Goal: Task Accomplishment & Management: Complete application form

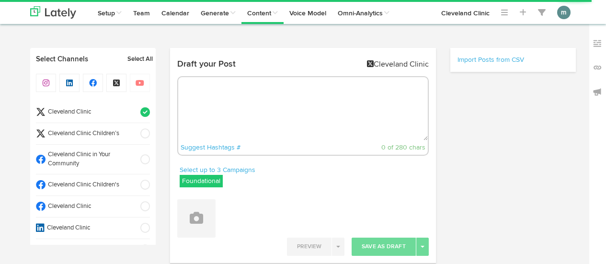
select select "2"
select select "19"
select select "PM"
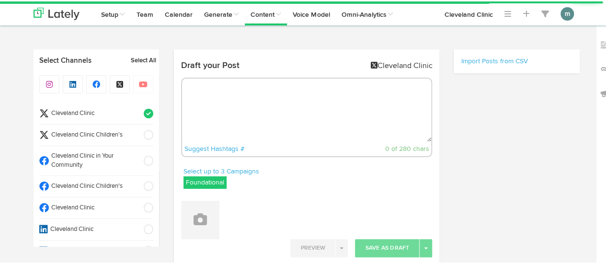
click at [227, 94] on textarea at bounding box center [306, 108] width 249 height 63
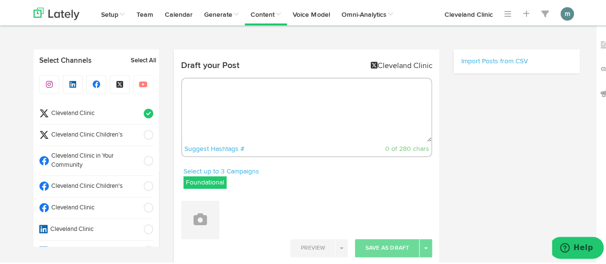
paste textarea "People with [MEDICAL_DATA] can have patches of [MEDICAL_DATA] called [MEDICAL_D…"
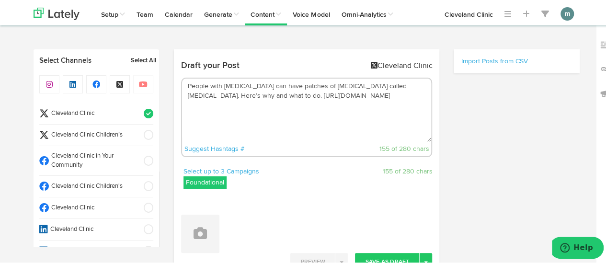
click at [261, 100] on textarea "People with [MEDICAL_DATA] can have patches of [MEDICAL_DATA] called [MEDICAL_D…" at bounding box center [306, 108] width 249 height 63
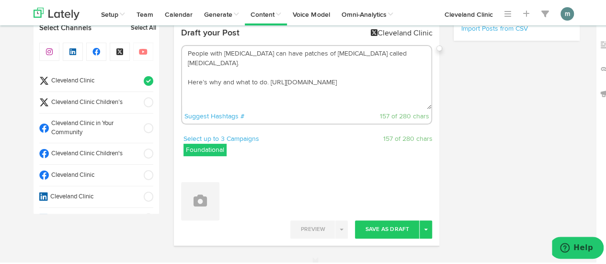
scroll to position [48, 0]
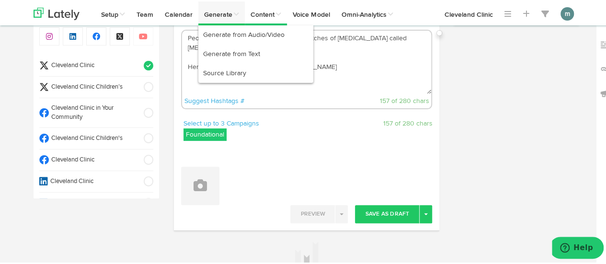
type textarea "People with [MEDICAL_DATA] can have patches of [MEDICAL_DATA] called [MEDICAL_D…"
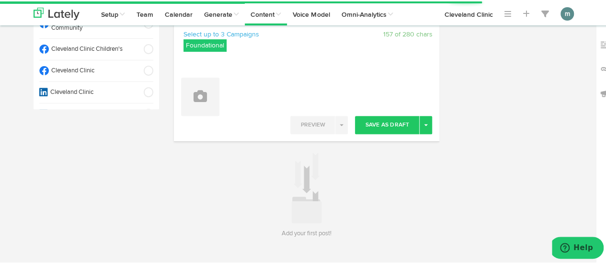
scroll to position [144, 0]
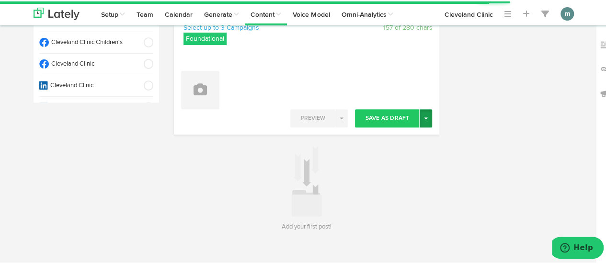
click at [422, 123] on button "Toggle Dropdown" at bounding box center [425, 117] width 12 height 18
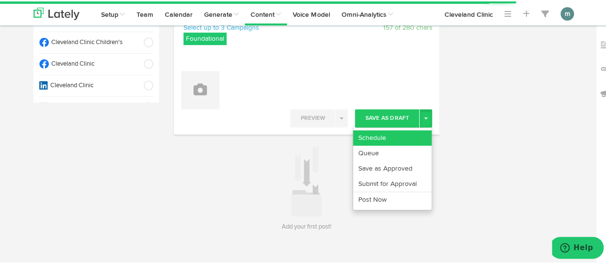
click at [411, 135] on link "Schedule" at bounding box center [392, 136] width 79 height 15
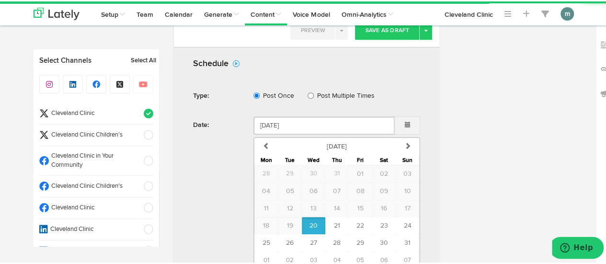
scroll to position [277, 0]
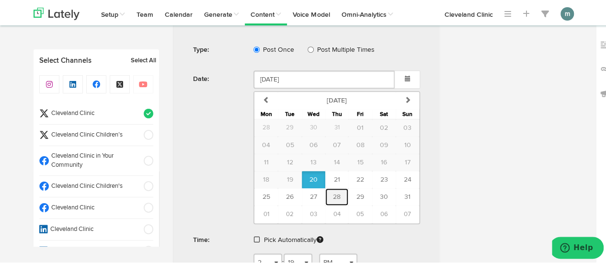
click at [334, 194] on span "28" at bounding box center [337, 195] width 8 height 7
type input "[DATE]"
click at [254, 235] on span at bounding box center [257, 238] width 6 height 7
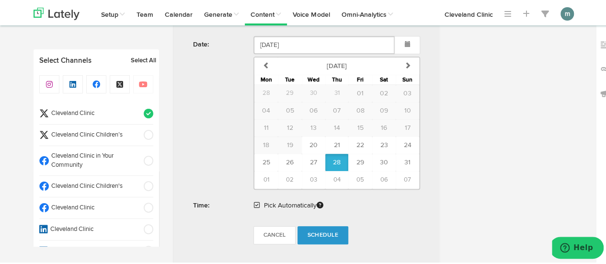
scroll to position [373, 0]
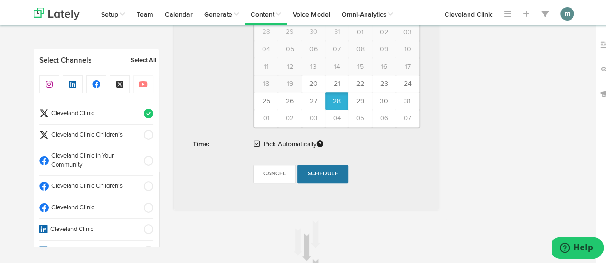
click at [324, 171] on span "Schedule" at bounding box center [322, 173] width 31 height 6
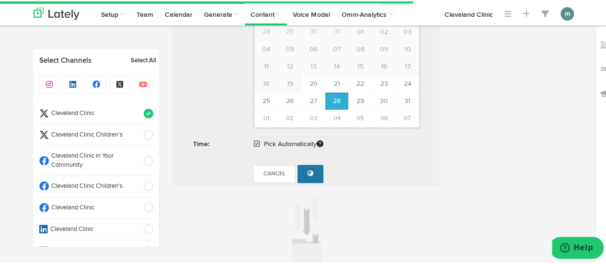
radio input "true"
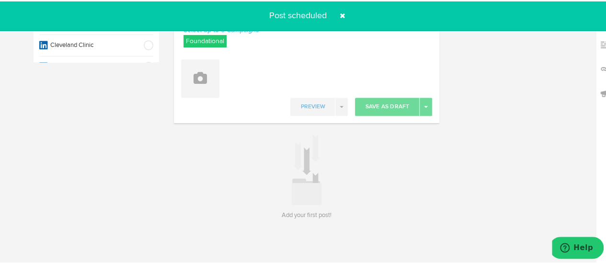
scroll to position [0, 0]
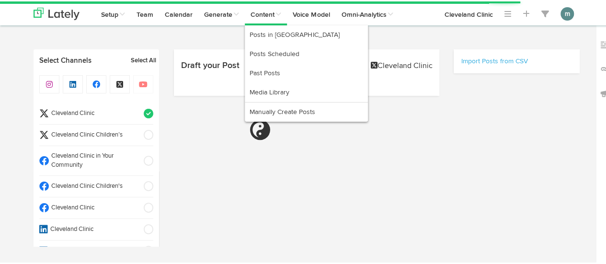
select select "2"
select select "20"
select select "PM"
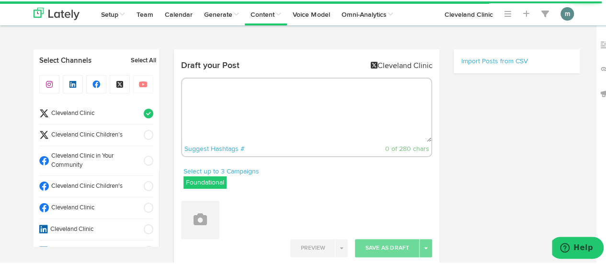
click at [236, 93] on textarea at bounding box center [306, 108] width 249 height 63
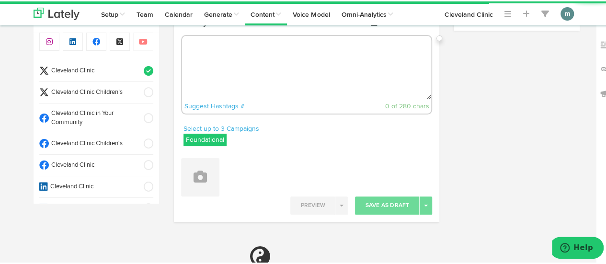
paste textarea "Have you ever wondered about the role of aluminum in your antiperspirant? Learn…"
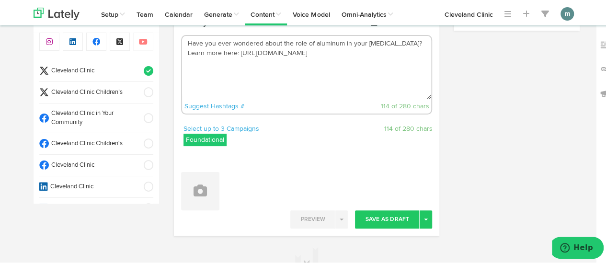
click at [183, 54] on textarea "Have you ever wondered about the role of aluminum in your antiperspirant? Learn…" at bounding box center [306, 65] width 249 height 63
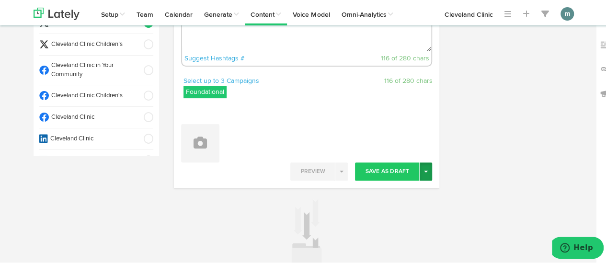
type textarea "Have you ever wondered about the role of aluminum in your antiperspirant? Learn…"
click at [421, 171] on button "Toggle Dropdown" at bounding box center [425, 170] width 12 height 18
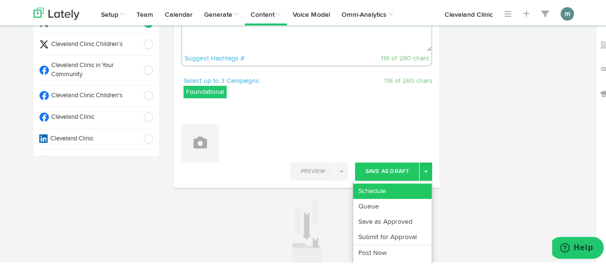
click at [407, 183] on link "Schedule" at bounding box center [392, 189] width 79 height 15
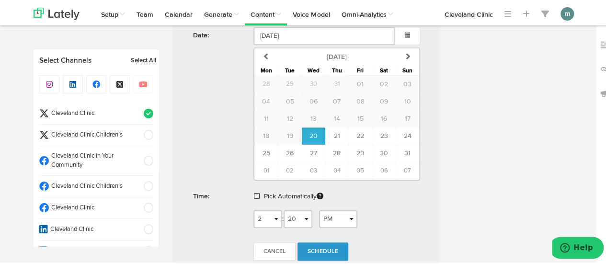
scroll to position [330, 0]
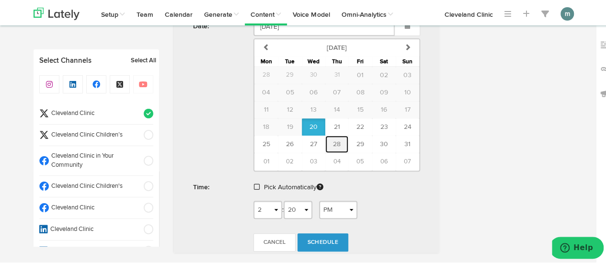
click at [333, 144] on span "28" at bounding box center [337, 142] width 8 height 7
type input "August 28 2025"
click at [254, 183] on span at bounding box center [257, 185] width 6 height 7
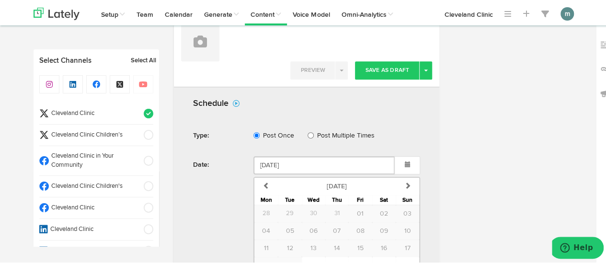
scroll to position [335, 0]
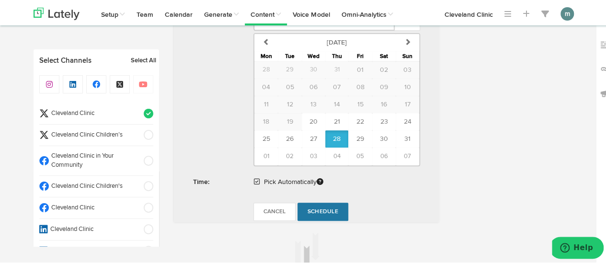
click at [310, 207] on span "Schedule" at bounding box center [322, 210] width 31 height 6
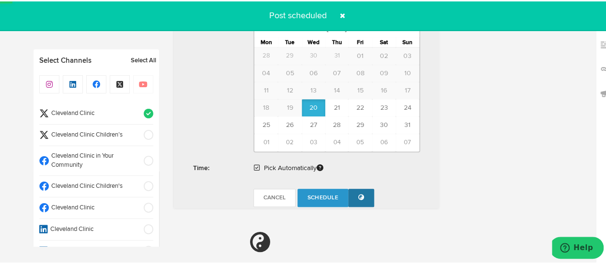
radio input "true"
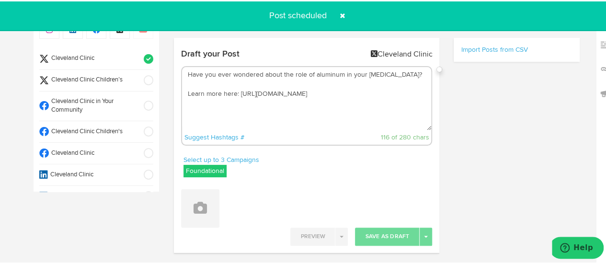
scroll to position [0, 0]
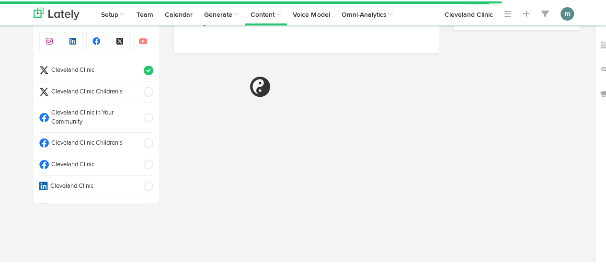
select select "2"
select select "21"
select select "PM"
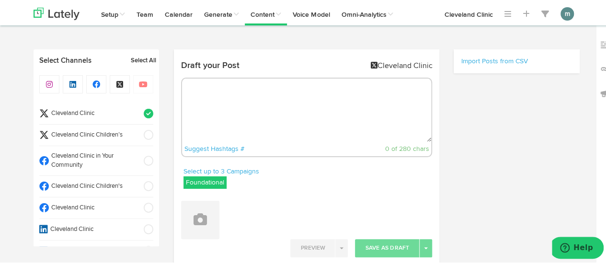
click at [289, 110] on textarea at bounding box center [306, 108] width 249 height 63
paste textarea "What to know about nasal spray for migraines: https://cle.clinic/49mzCYK"
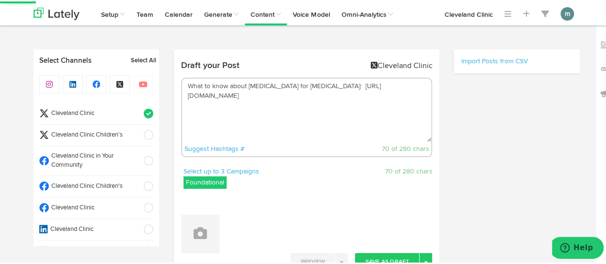
click at [322, 89] on textarea "What to know about nasal spray for migraines: https://cle.clinic/49mzCYK" at bounding box center [306, 108] width 249 height 63
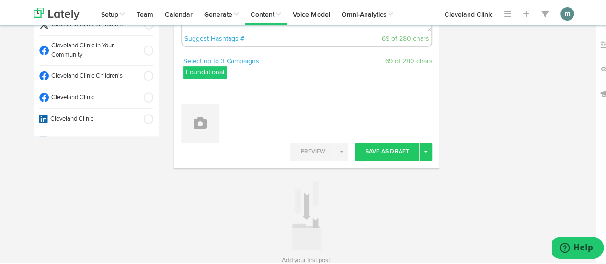
scroll to position [144, 0]
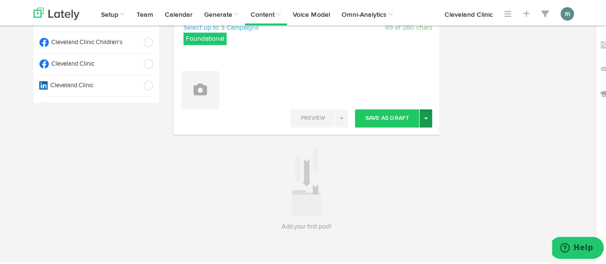
type textarea "What to know about nasal spray for migraines: https://cle.clinic/49mzCYK"
click at [422, 119] on button "Toggle Dropdown" at bounding box center [425, 117] width 12 height 18
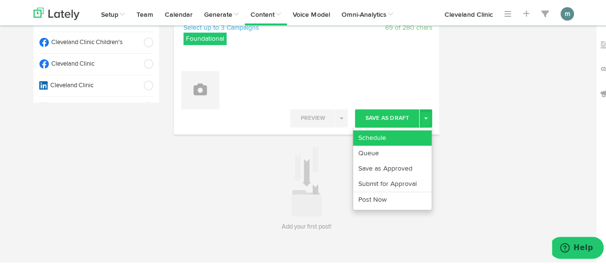
click at [412, 133] on link "Schedule" at bounding box center [392, 136] width 79 height 15
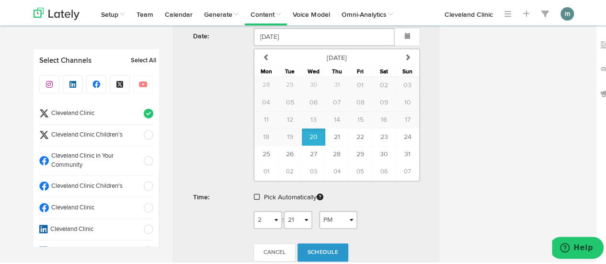
scroll to position [335, 0]
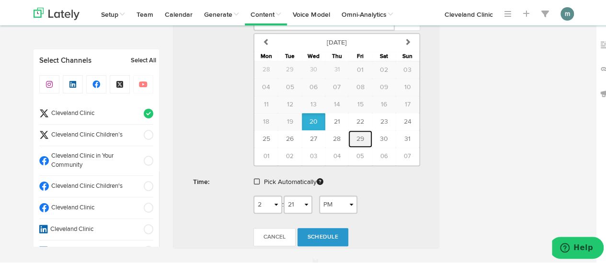
click at [351, 138] on button "29" at bounding box center [359, 137] width 23 height 17
type input "August 29 2025"
click at [254, 178] on span at bounding box center [257, 180] width 6 height 7
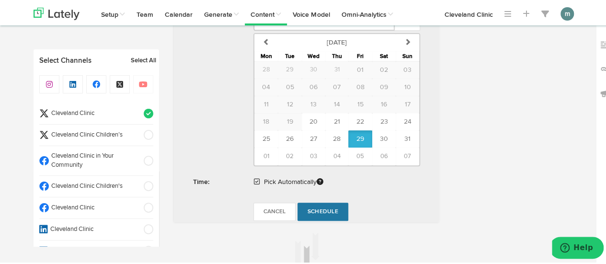
click at [336, 210] on link "Schedule" at bounding box center [322, 210] width 51 height 18
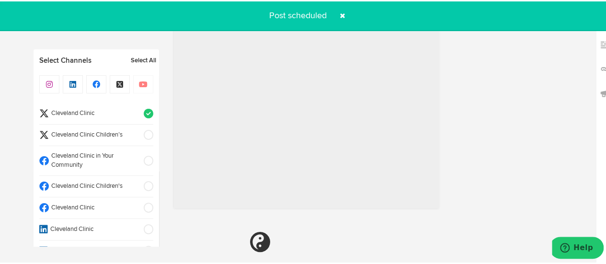
radio input "true"
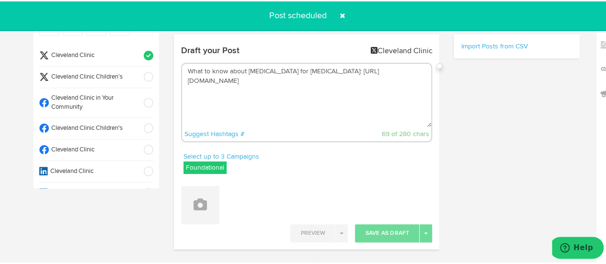
scroll to position [0, 0]
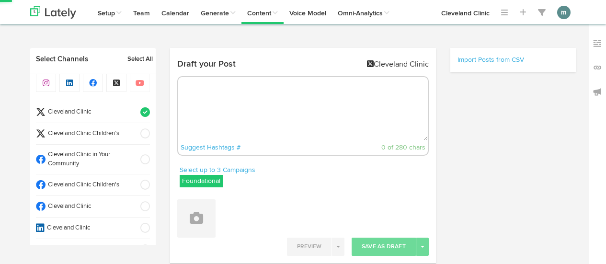
select select "2"
select select "22"
select select "PM"
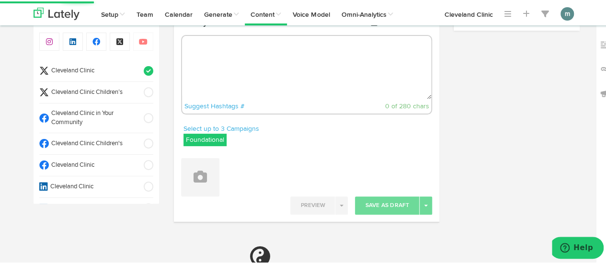
click at [226, 46] on textarea at bounding box center [306, 65] width 249 height 63
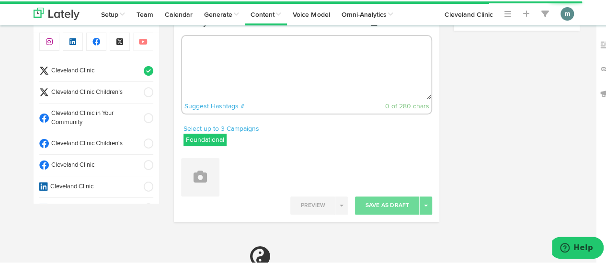
paste textarea "Not sure how to handle a fever? Learn tips for relief and recovery now. [URL][D…"
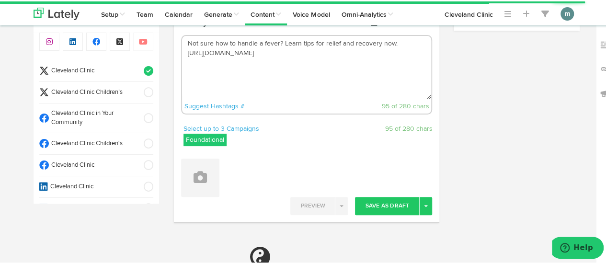
click at [278, 41] on textarea "Not sure how to handle a fever? Learn tips for relief and recovery now. [URL][D…" at bounding box center [306, 65] width 249 height 63
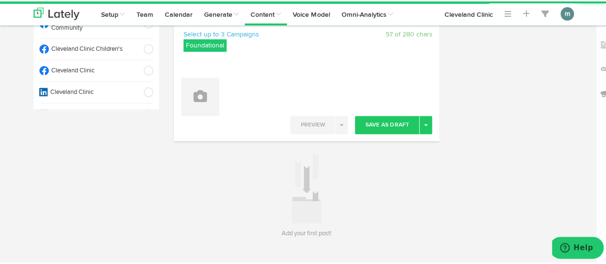
scroll to position [138, 0]
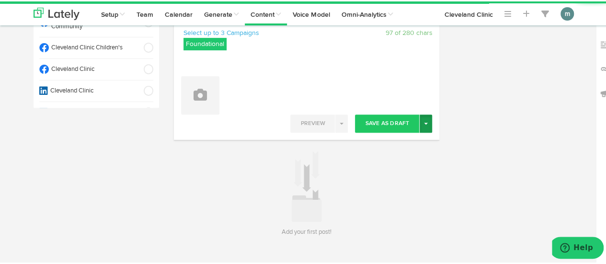
type textarea "Not sure how to handle a fever? Learn tips for relief and recovery now. https:/…"
click at [420, 124] on button "Toggle Dropdown" at bounding box center [425, 122] width 12 height 18
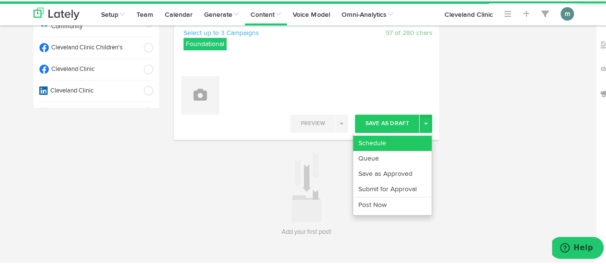
click at [412, 136] on link "Schedule" at bounding box center [392, 141] width 79 height 15
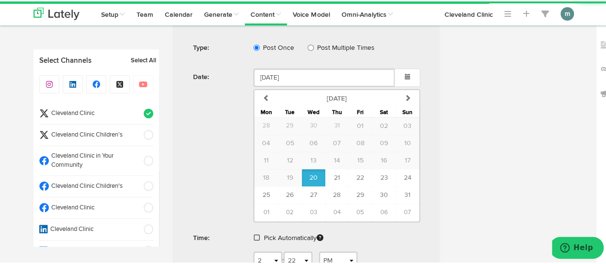
scroll to position [282, 0]
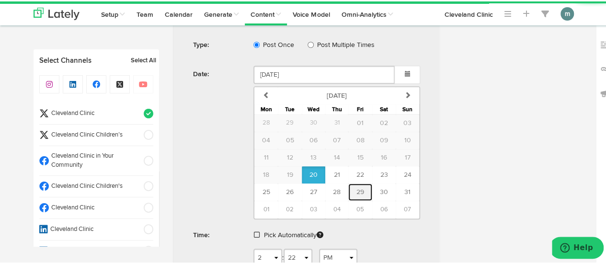
click at [356, 189] on span "29" at bounding box center [360, 190] width 8 height 7
type input "August 29 2025"
click at [254, 230] on span at bounding box center [257, 233] width 6 height 7
click at [308, 260] on span "Schedule" at bounding box center [322, 263] width 31 height 6
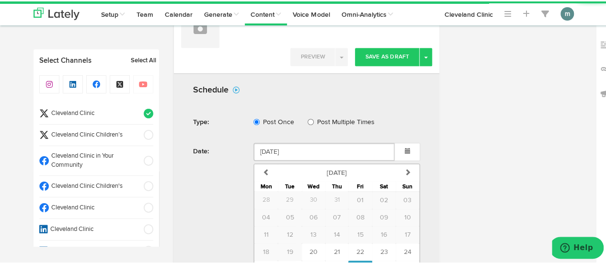
scroll to position [426, 0]
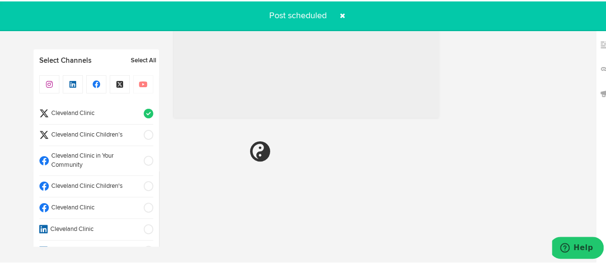
radio input "true"
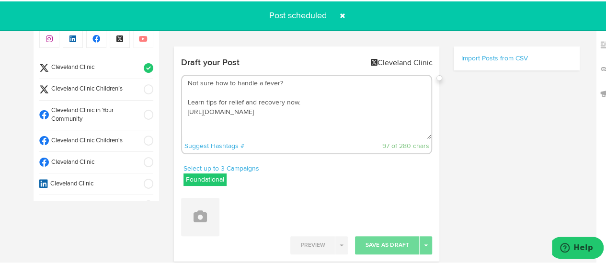
scroll to position [0, 0]
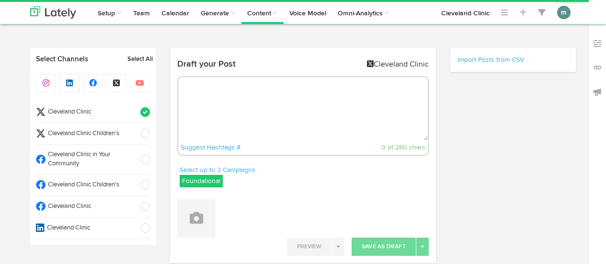
radio input "true"
select select "2"
select select "23"
select select "PM"
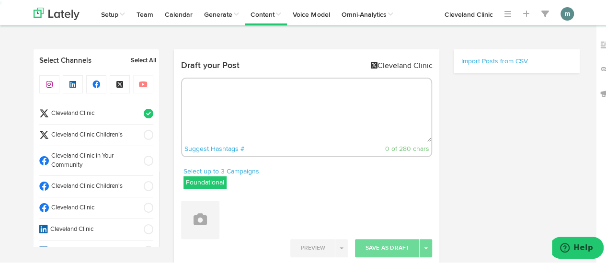
click at [203, 106] on textarea at bounding box center [306, 108] width 249 height 63
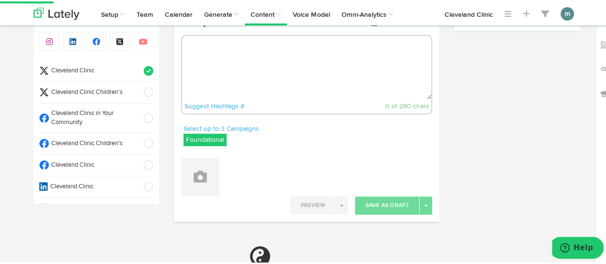
paste textarea "Want thicker hair? See if pumpkin seed oil could be the solution for you. [URL]…"
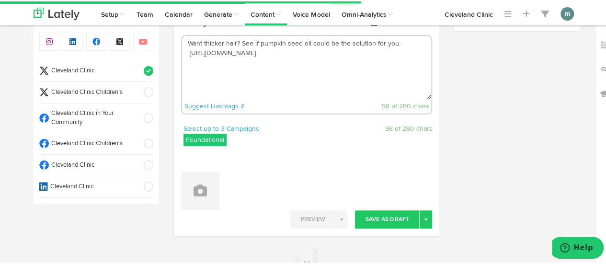
scroll to position [138, 0]
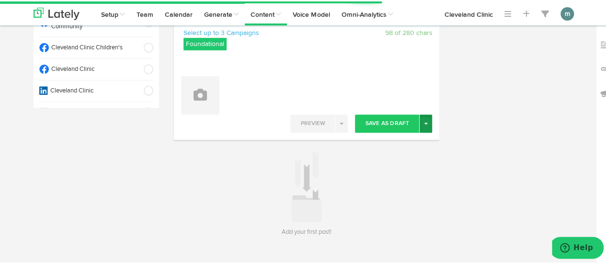
type textarea "Want thicker hair? See if pumpkin seed oil could be the solution for you. [URL]…"
click at [423, 124] on button "Toggle Dropdown" at bounding box center [425, 122] width 12 height 18
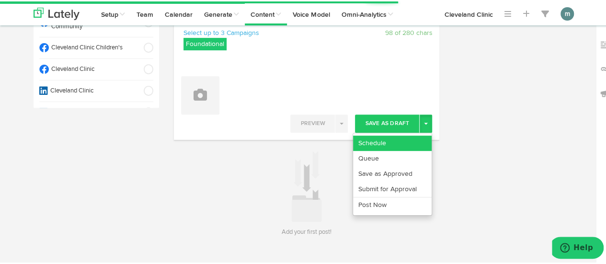
click at [413, 136] on link "Schedule" at bounding box center [392, 141] width 79 height 15
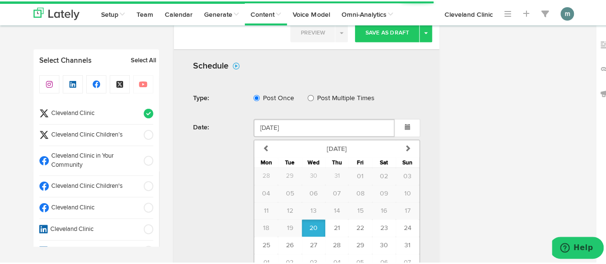
scroll to position [320, 0]
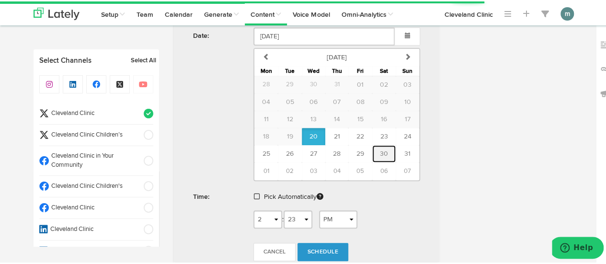
click at [381, 151] on span "30" at bounding box center [384, 152] width 8 height 7
type input "August 30 2025"
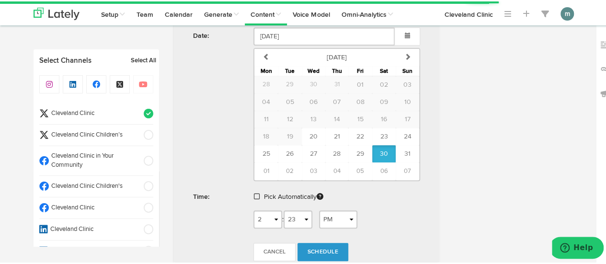
click at [254, 192] on span at bounding box center [257, 195] width 6 height 7
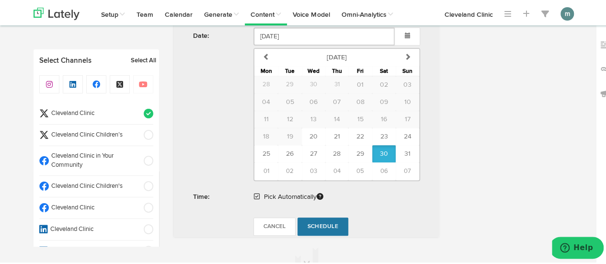
click at [326, 224] on span "Schedule" at bounding box center [322, 225] width 31 height 6
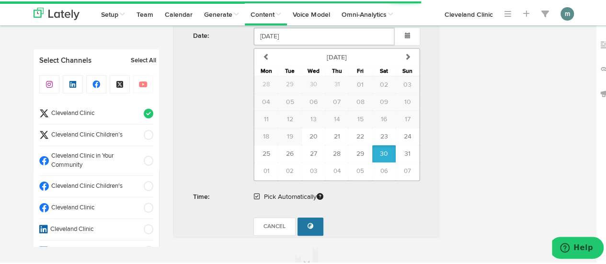
radio input "true"
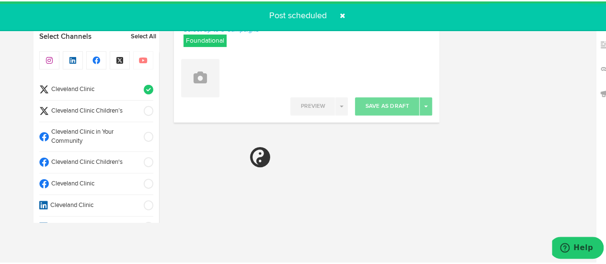
scroll to position [141, 0]
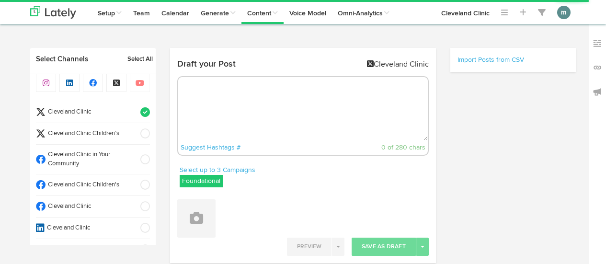
radio input "true"
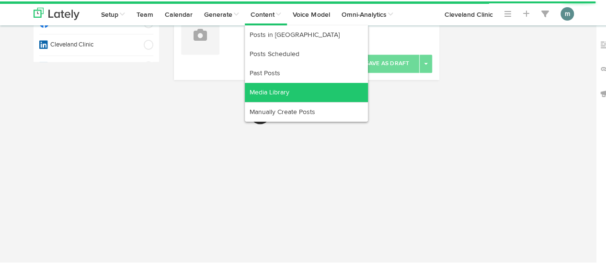
select select "2"
select select "23"
select select "PM"
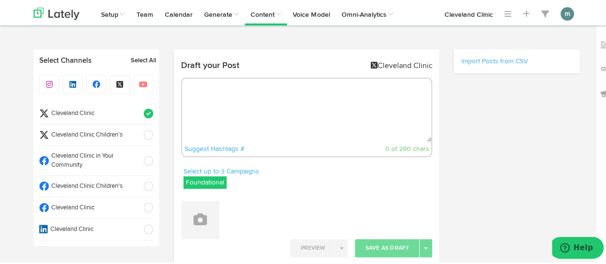
click at [289, 113] on textarea at bounding box center [306, 108] width 249 height 63
paste textarea "Satisfy your chocolate fix with our healthy and indulgent tofu mousse. [URL][DO…"
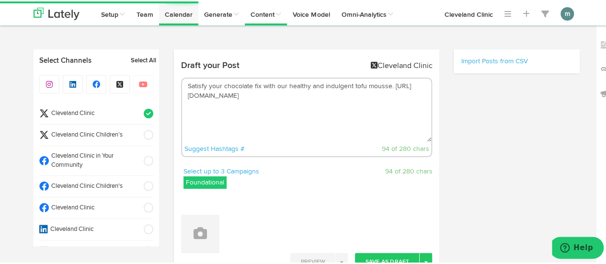
type textarea "Satisfy your chocolate fix with our healthy and indulgent tofu mousse. [URL][DO…"
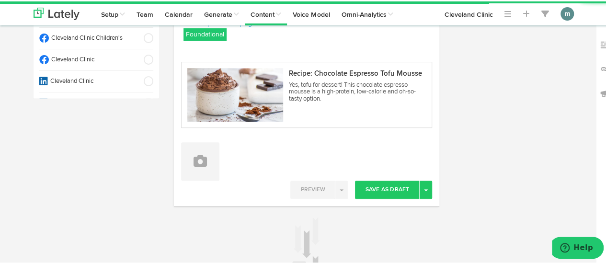
scroll to position [192, 0]
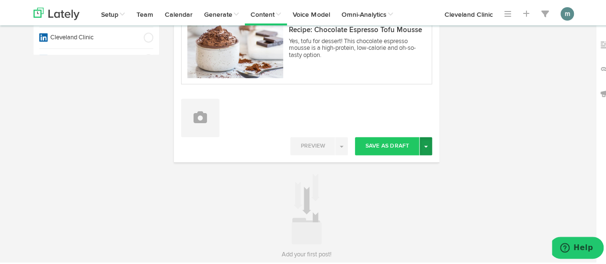
click at [424, 145] on span "button" at bounding box center [426, 145] width 4 height 2
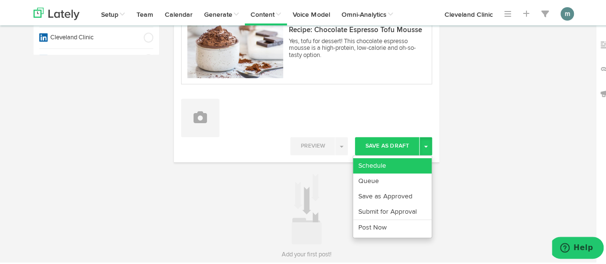
click at [411, 159] on link "Schedule" at bounding box center [392, 164] width 79 height 15
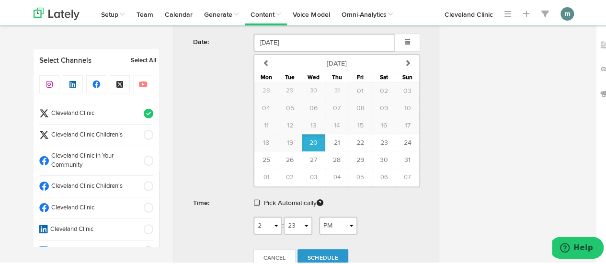
scroll to position [390, 0]
click at [380, 156] on span "30" at bounding box center [384, 158] width 8 height 7
type input "[DATE]"
click at [254, 197] on span at bounding box center [257, 200] width 6 height 7
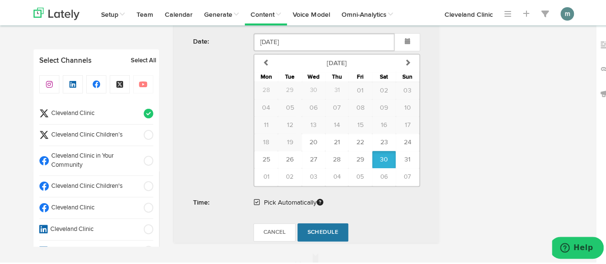
click at [318, 228] on span "Schedule" at bounding box center [322, 231] width 31 height 6
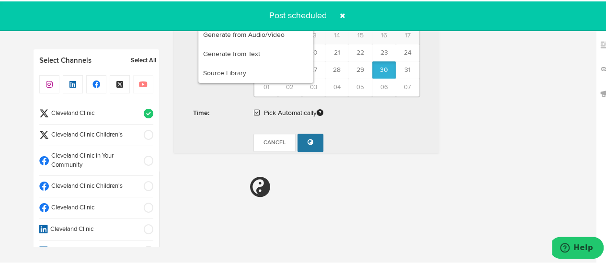
radio input "true"
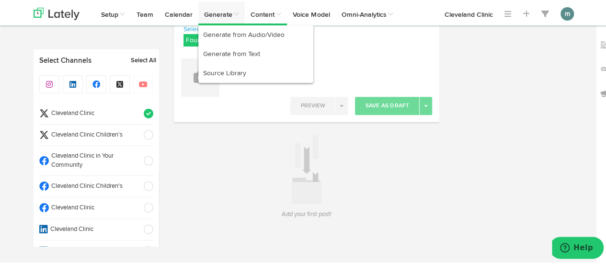
scroll to position [141, 0]
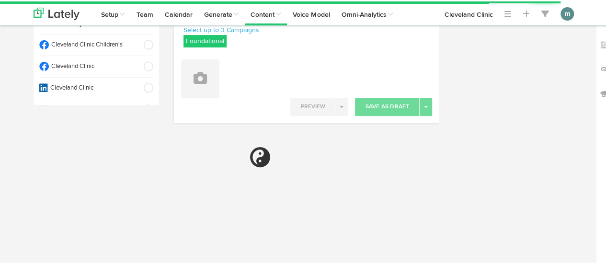
scroll to position [118, 0]
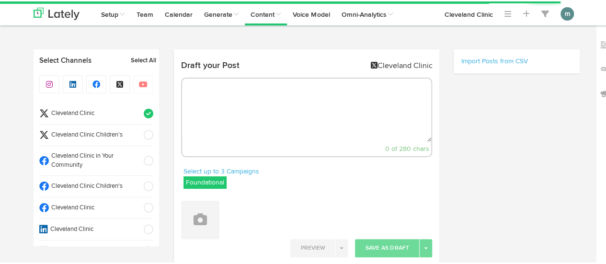
select select "2"
select select "24"
select select "PM"
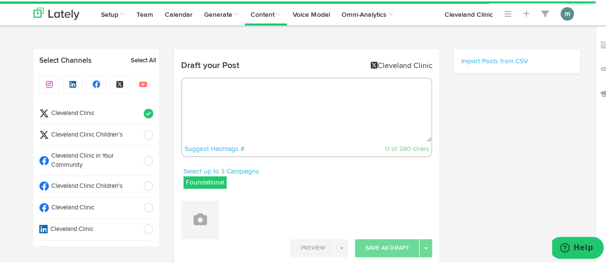
scroll to position [0, 0]
click at [272, 104] on textarea at bounding box center [306, 108] width 249 height 63
paste textarea "Master the basic push-up here: [URL][DOMAIN_NAME]"
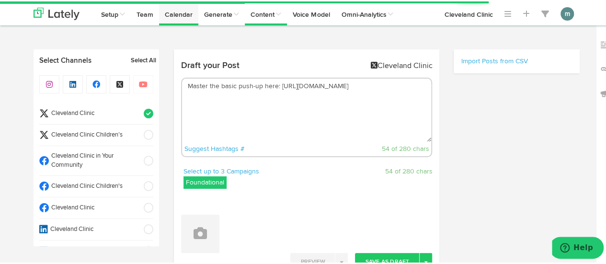
type textarea "Master the basic push-up here: [URL][DOMAIN_NAME]"
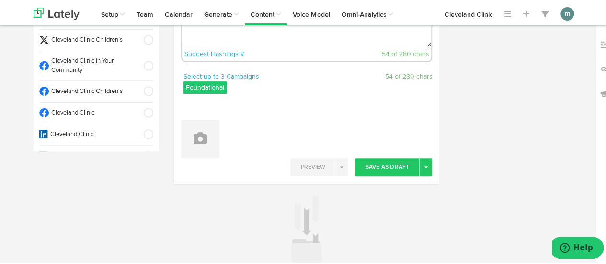
scroll to position [96, 0]
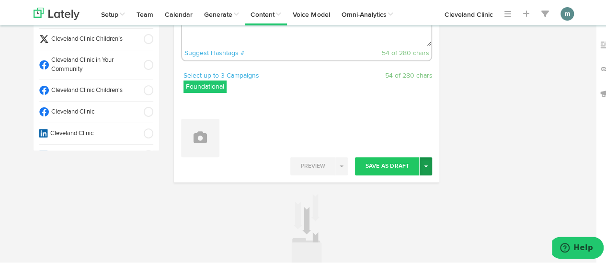
click at [422, 169] on button "Toggle Dropdown" at bounding box center [425, 165] width 12 height 18
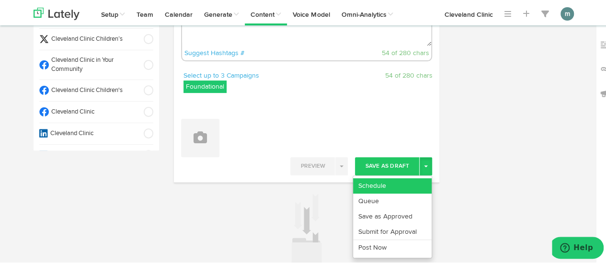
click at [414, 181] on link "Schedule" at bounding box center [392, 184] width 79 height 15
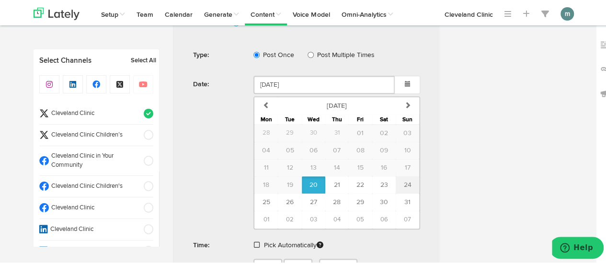
scroll to position [287, 0]
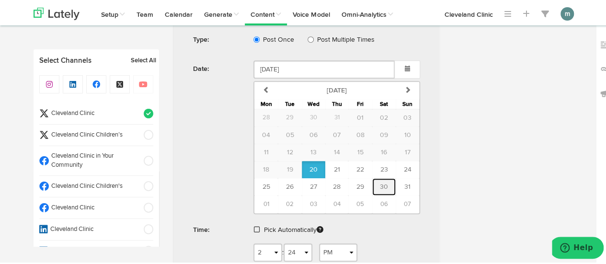
click at [380, 186] on span "30" at bounding box center [384, 185] width 8 height 7
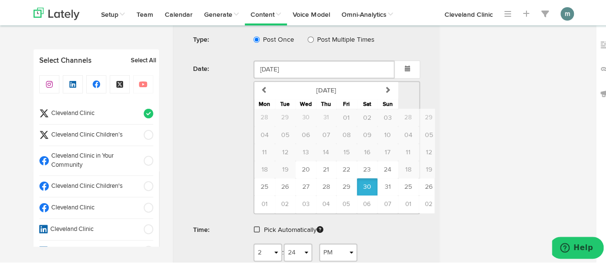
type input "[DATE]"
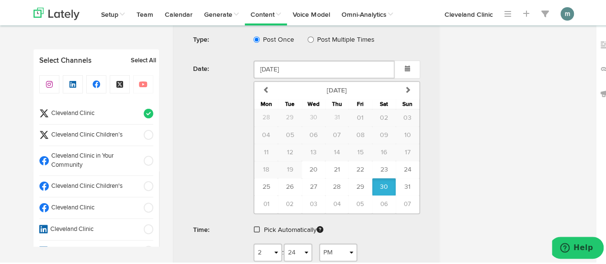
click at [249, 227] on div "Pick Automatically" at bounding box center [336, 231] width 181 height 22
click at [254, 225] on span at bounding box center [257, 228] width 6 height 7
click at [327, 255] on span "Schedule" at bounding box center [322, 258] width 31 height 6
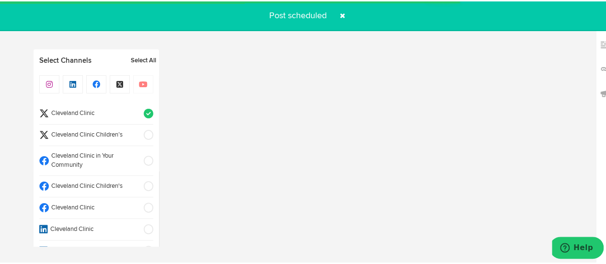
radio input "true"
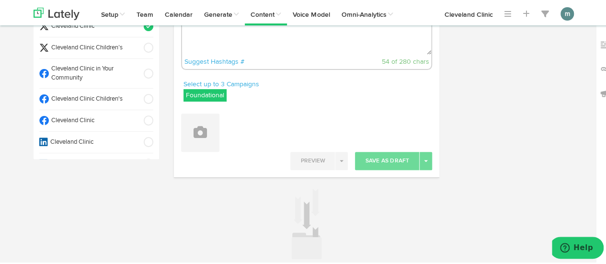
scroll to position [45, 0]
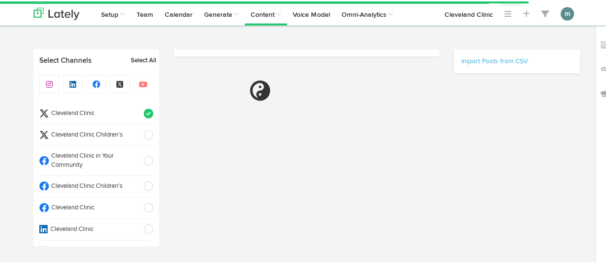
scroll to position [45, 0]
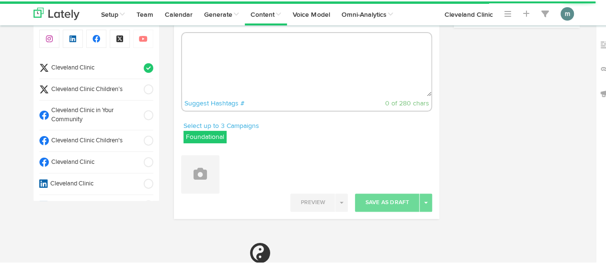
radio input "true"
select select "2"
select select "25"
select select "PM"
click at [239, 66] on textarea at bounding box center [306, 63] width 249 height 63
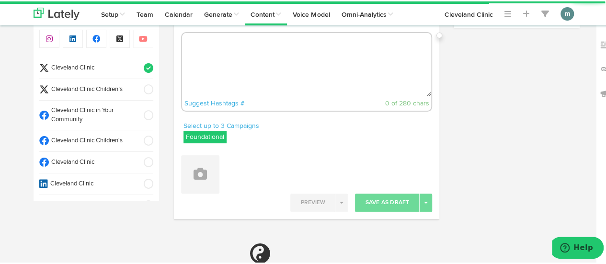
paste textarea "Practiced mindfully and in moderation, bed rotting may boost your physical and …"
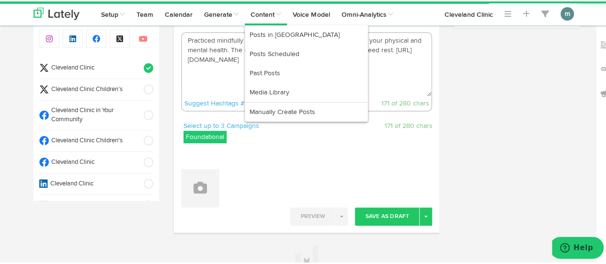
type textarea "Practiced mindfully and in moderation, bed rotting may boost your physical and …"
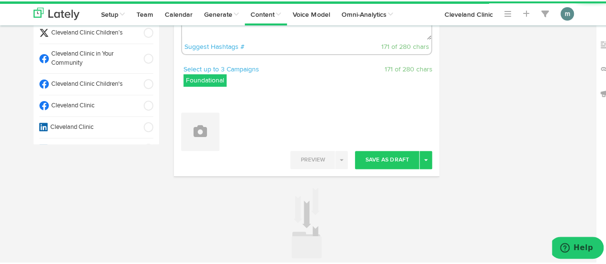
scroll to position [141, 0]
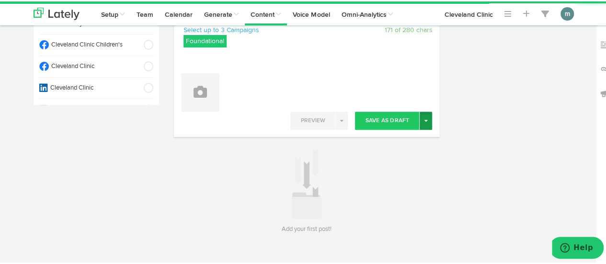
click at [424, 120] on span "button" at bounding box center [426, 119] width 4 height 2
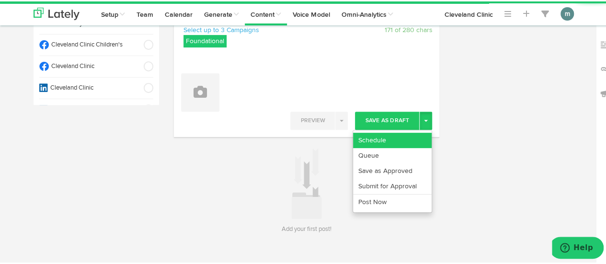
click at [413, 132] on link "Schedule" at bounding box center [392, 138] width 79 height 15
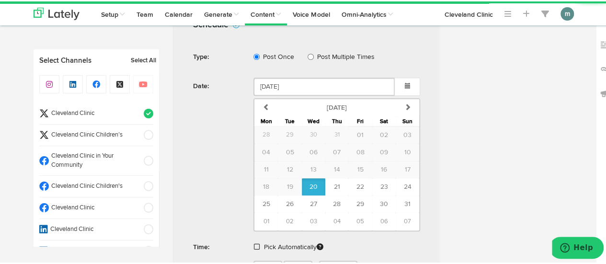
scroll to position [285, 0]
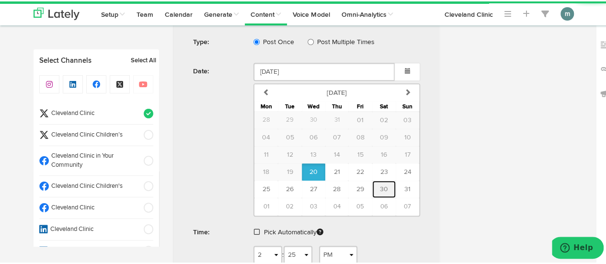
click at [380, 186] on span "30" at bounding box center [384, 187] width 8 height 7
type input "[DATE]"
click at [254, 227] on span at bounding box center [257, 230] width 6 height 7
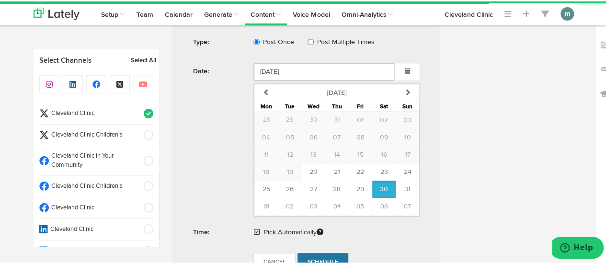
click at [309, 258] on span "Schedule" at bounding box center [322, 261] width 31 height 6
radio input "true"
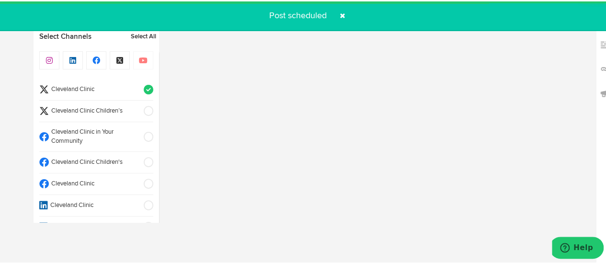
scroll to position [141, 0]
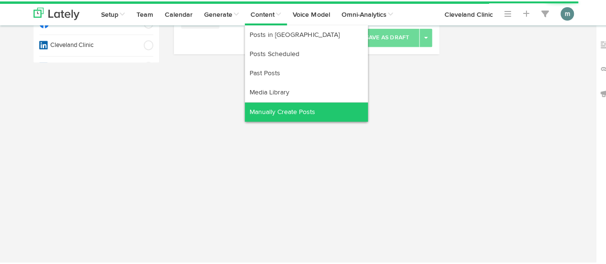
radio input "true"
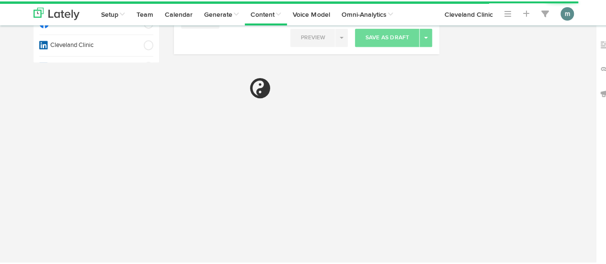
select select "2"
select select "25"
select select "PM"
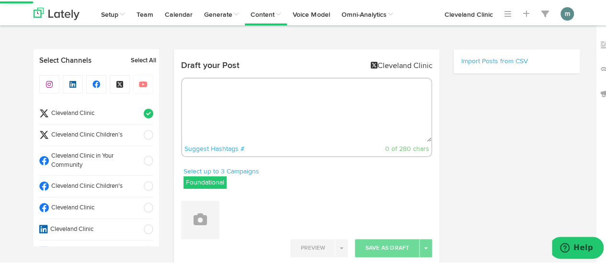
click at [237, 111] on textarea at bounding box center [306, 108] width 249 height 63
paste textarea "Learn why good sleep quality and quantity are so helpful for managing your bloo…"
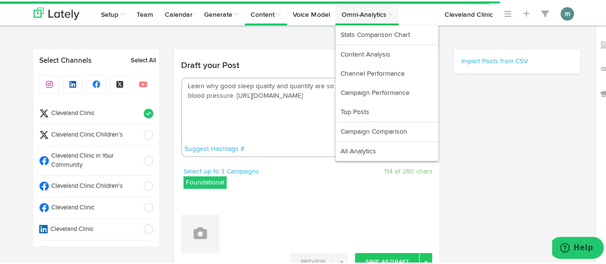
type textarea "Learn why good sleep quality and quantity are so helpful for managing your bloo…"
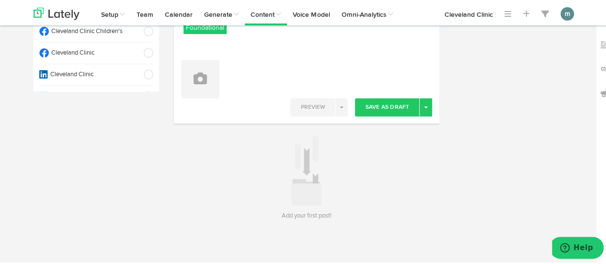
scroll to position [155, 0]
click at [426, 106] on button "Toggle Dropdown" at bounding box center [425, 105] width 12 height 18
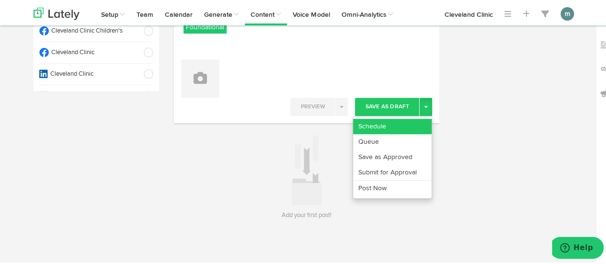
click at [411, 120] on link "Schedule" at bounding box center [392, 124] width 79 height 15
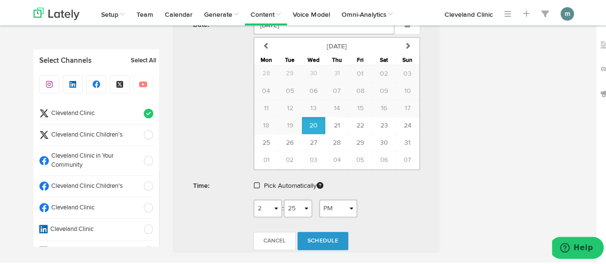
scroll to position [331, 0]
click at [380, 138] on span "30" at bounding box center [384, 141] width 8 height 7
type input "[DATE]"
click at [254, 183] on span at bounding box center [257, 184] width 6 height 7
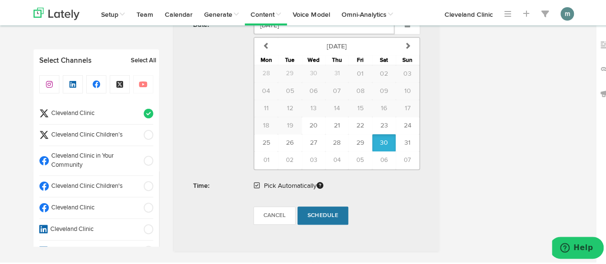
click at [328, 211] on span "Schedule" at bounding box center [322, 214] width 31 height 6
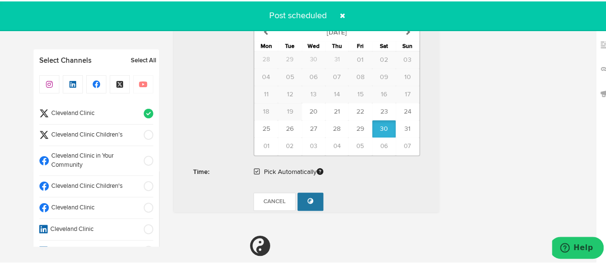
radio input "true"
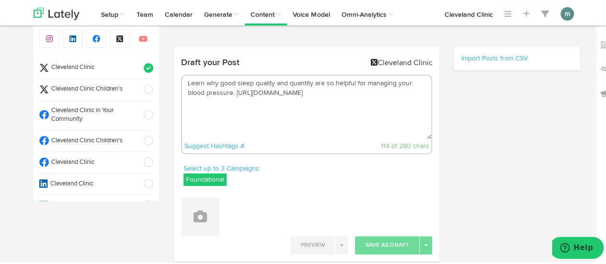
scroll to position [0, 0]
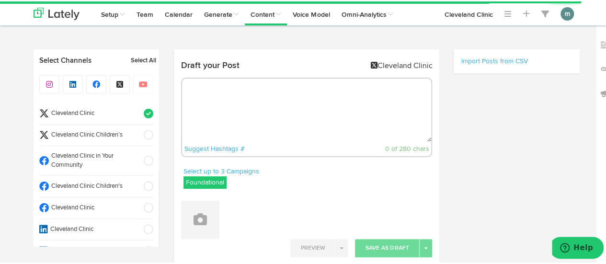
select select "2"
select select "26"
select select "PM"
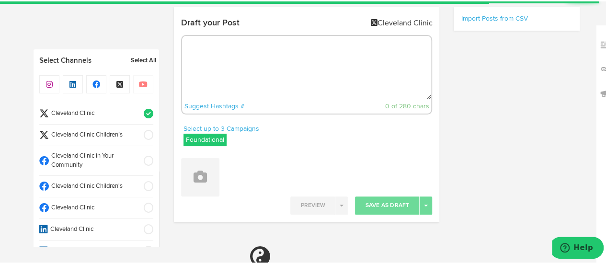
click at [265, 113] on div "Draft your Post Cleveland Clinic Suggest Hashtags # 0 of 280 chars" at bounding box center [307, 67] width 266 height 110
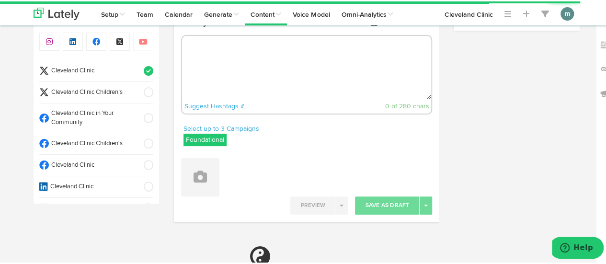
click at [272, 73] on textarea at bounding box center [306, 65] width 249 height 63
paste textarea "Struggling with chronic headaches? Here are 6 reasons why this could be happeni…"
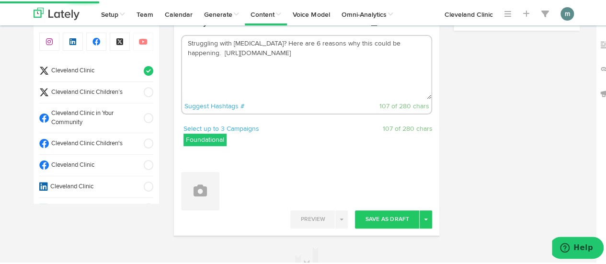
drag, startPoint x: 290, startPoint y: 44, endPoint x: 293, endPoint y: 52, distance: 8.6
click at [289, 44] on textarea "Struggling with chronic headaches? Here are 6 reasons why this could be happeni…" at bounding box center [306, 65] width 249 height 63
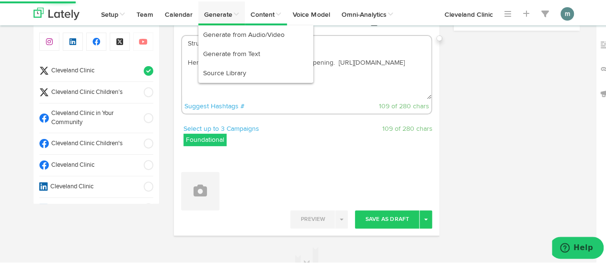
type textarea "Struggling with chronic headaches? Here are 6 reasons why this could be happeni…"
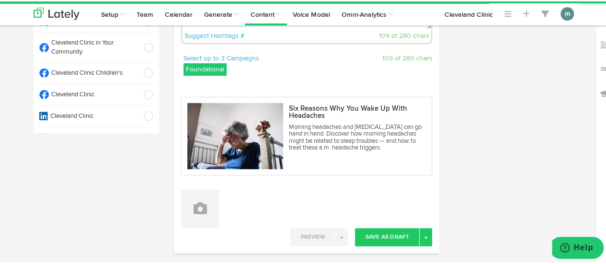
scroll to position [138, 0]
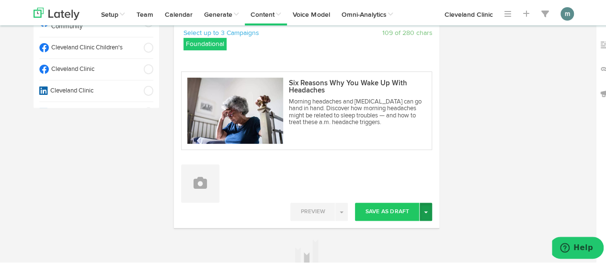
click at [424, 210] on span "button" at bounding box center [426, 211] width 4 height 2
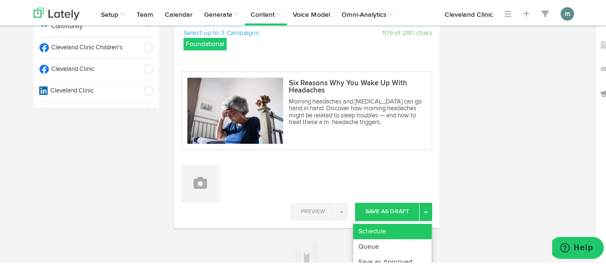
click at [411, 223] on link "Schedule" at bounding box center [392, 229] width 79 height 15
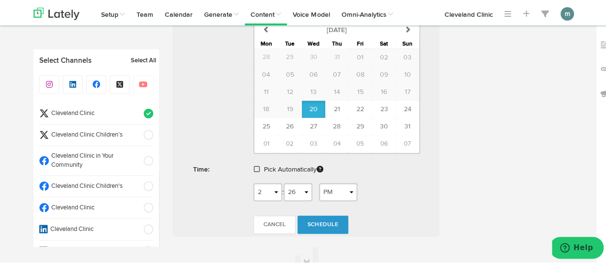
scroll to position [437, 0]
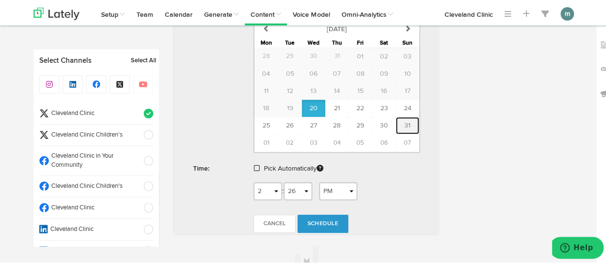
click at [404, 123] on span "31" at bounding box center [407, 124] width 6 height 7
type input "[DATE]"
click at [254, 166] on span at bounding box center [257, 166] width 6 height 7
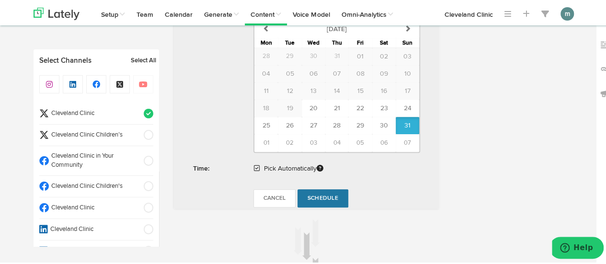
click at [318, 194] on span "Schedule" at bounding box center [322, 197] width 31 height 6
radio input "true"
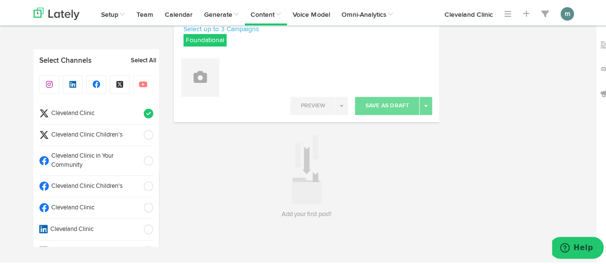
scroll to position [141, 0]
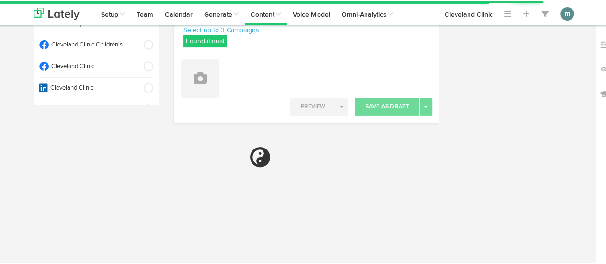
select select "2"
select select "27"
select select "PM"
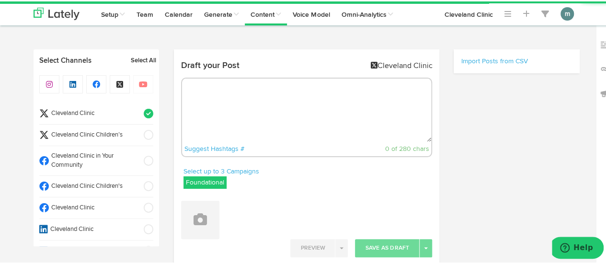
click at [275, 106] on textarea at bounding box center [306, 108] width 249 height 63
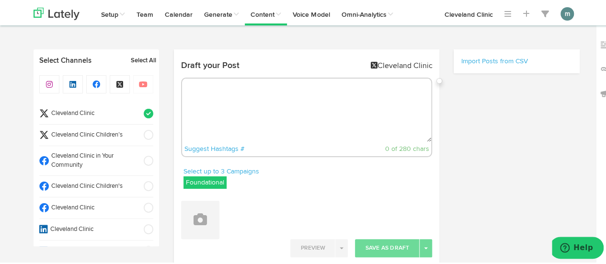
paste textarea "Can natural remedies ease [MEDICAL_DATA]? Explore your options [DATE]. [URL][DO…"
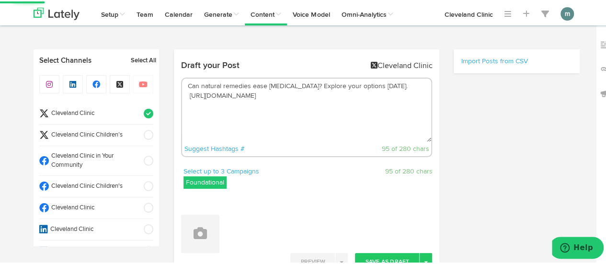
click at [313, 86] on textarea "Can natural remedies ease [MEDICAL_DATA]? Explore your options [DATE]. [URL][DO…" at bounding box center [306, 108] width 249 height 63
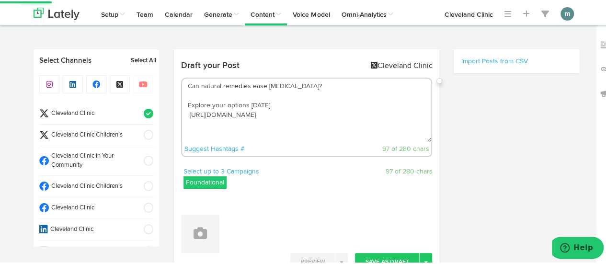
click at [186, 114] on textarea "Can natural remedies ease [MEDICAL_DATA]? Explore your options [DATE]. [URL][DO…" at bounding box center [306, 108] width 249 height 63
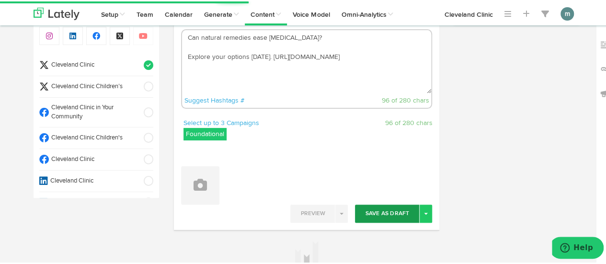
scroll to position [96, 0]
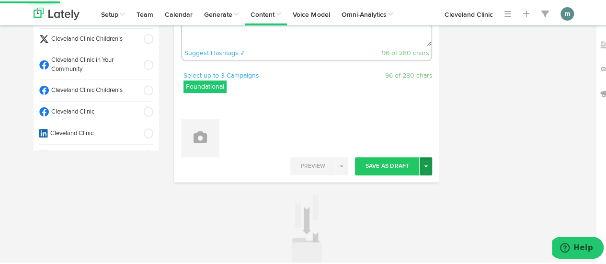
type textarea "Can natural remedies ease [MEDICAL_DATA]? Explore your options [DATE]. [URL][DO…"
click at [424, 165] on button "Toggle Dropdown" at bounding box center [425, 165] width 12 height 18
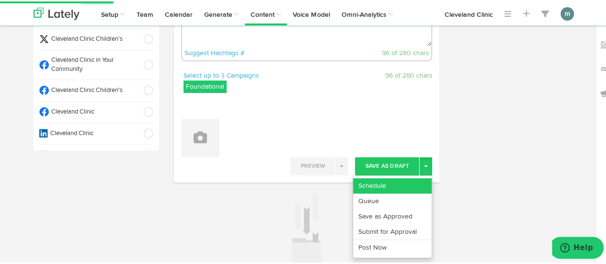
click at [415, 178] on link "Schedule" at bounding box center [392, 184] width 79 height 15
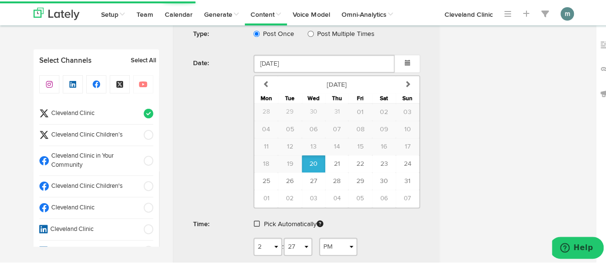
scroll to position [341, 0]
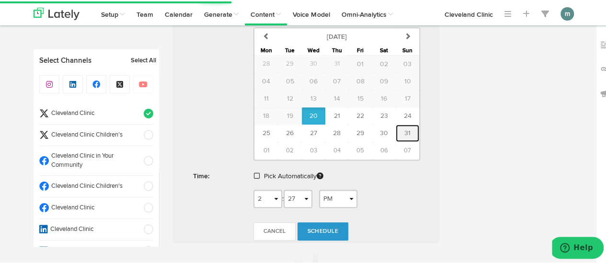
click at [406, 128] on span "31" at bounding box center [407, 131] width 6 height 7
type input "[DATE]"
click at [254, 171] on span at bounding box center [257, 174] width 6 height 7
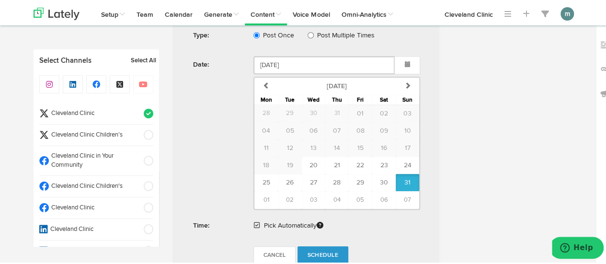
scroll to position [389, 0]
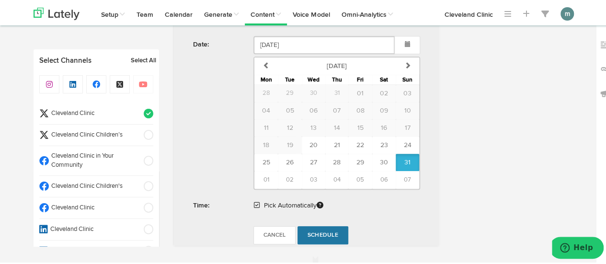
click at [314, 231] on span "Schedule" at bounding box center [322, 234] width 31 height 6
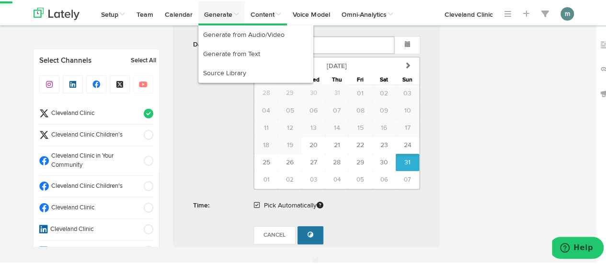
radio input "true"
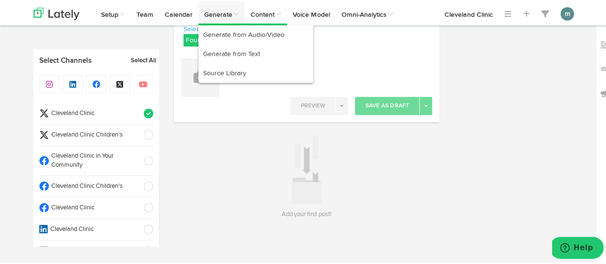
scroll to position [141, 0]
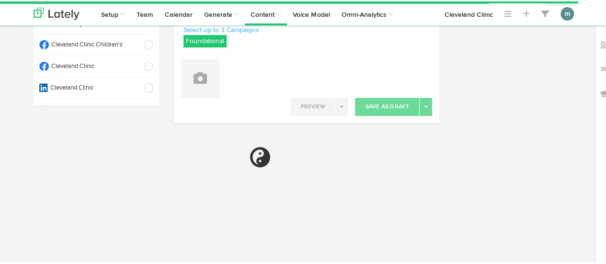
select select "2"
select select "27"
select select "PM"
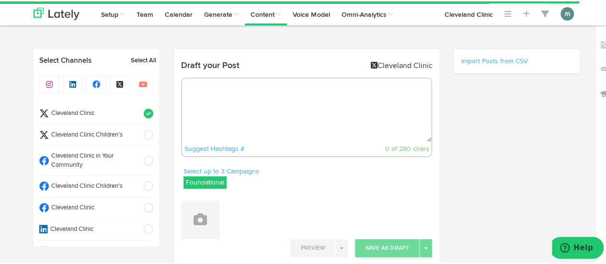
click at [278, 93] on textarea at bounding box center [306, 108] width 249 height 63
paste textarea "Try this portobello mushroom sandwich for a satisfying and healthy vegetarian o…"
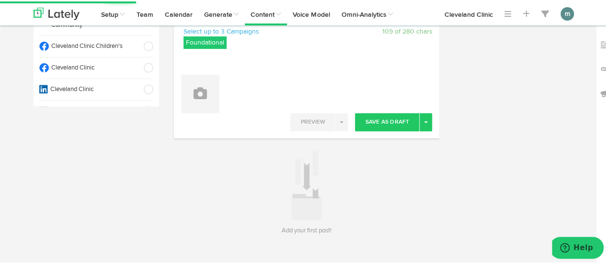
scroll to position [144, 0]
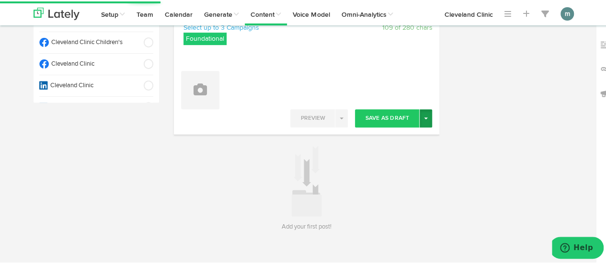
type textarea "Try this portobello mushroom sandwich for a satisfying and healthy vegetarian o…"
click at [423, 122] on button "Toggle Dropdown" at bounding box center [425, 117] width 12 height 18
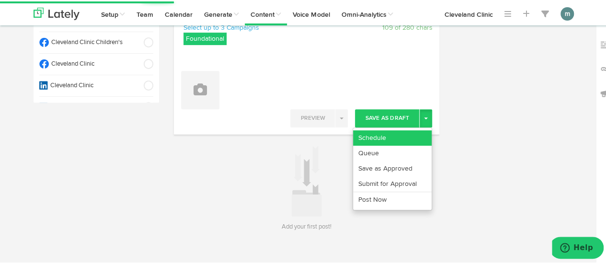
click at [409, 133] on link "Schedule" at bounding box center [392, 136] width 79 height 15
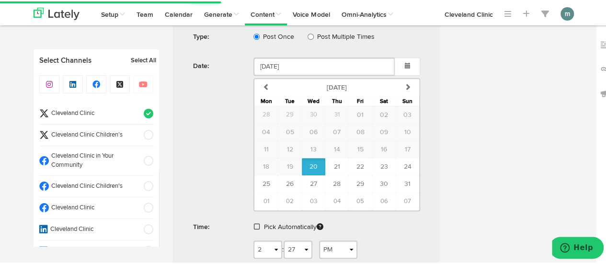
scroll to position [295, 0]
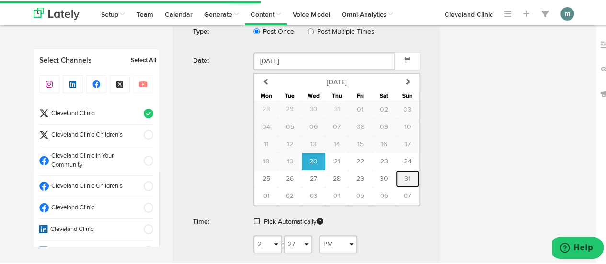
click at [404, 174] on span "31" at bounding box center [407, 177] width 6 height 7
type input "[DATE]"
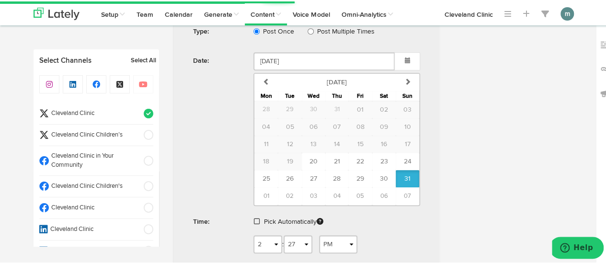
click at [254, 216] on span at bounding box center [257, 219] width 6 height 7
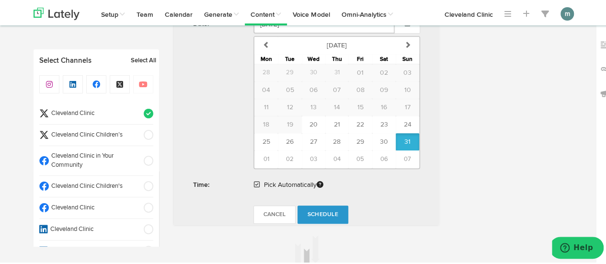
scroll to position [335, 0]
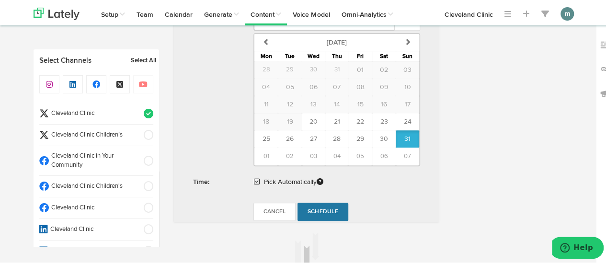
click at [314, 210] on span "Schedule" at bounding box center [322, 210] width 31 height 6
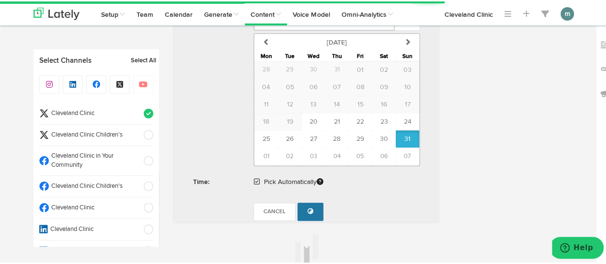
radio input "true"
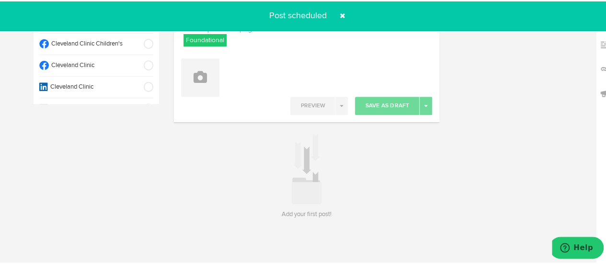
scroll to position [141, 0]
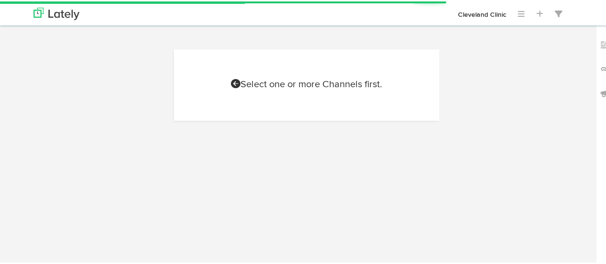
scroll to position [141, 0]
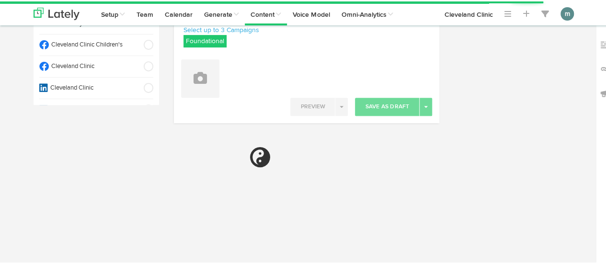
select select "2"
select select "28"
select select "PM"
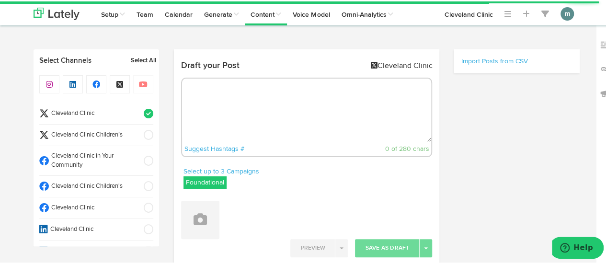
click at [250, 103] on textarea at bounding box center [306, 108] width 249 height 63
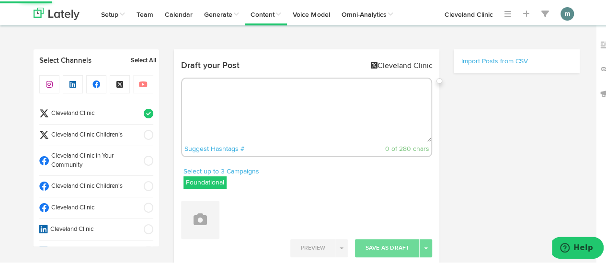
paste textarea "Learn why the high-fiber, low-carb, sweet red bell pepper is an awesome additio…"
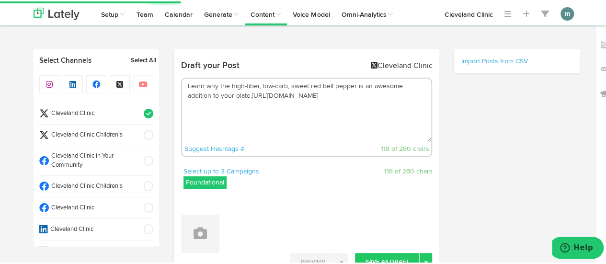
click at [223, 95] on textarea "Learn why the high-fiber, low-carb, sweet red bell pepper is an awesome additio…" at bounding box center [306, 108] width 249 height 63
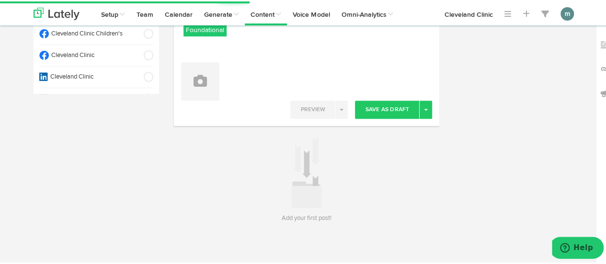
scroll to position [155, 0]
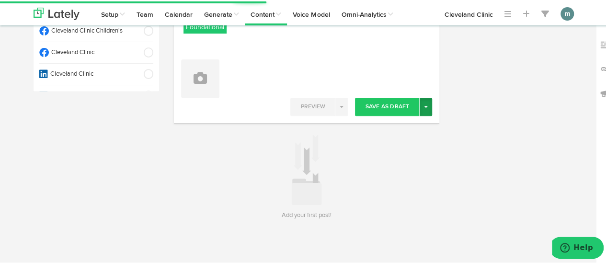
type textarea "Learn why the high-fiber, low-carb, sweet red bell pepper is an awesome additio…"
click at [420, 107] on button "Toggle Dropdown" at bounding box center [425, 105] width 12 height 18
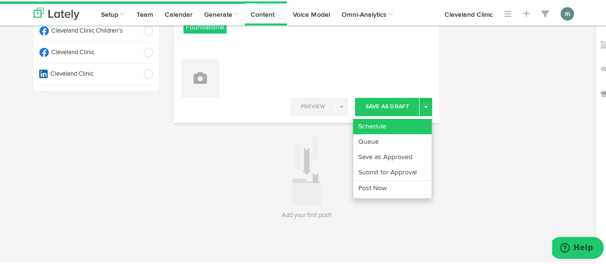
click at [405, 122] on link "Schedule" at bounding box center [392, 124] width 79 height 15
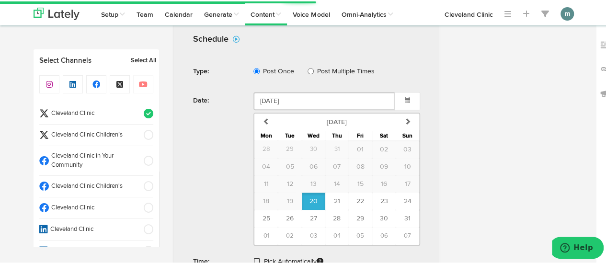
scroll to position [347, 0]
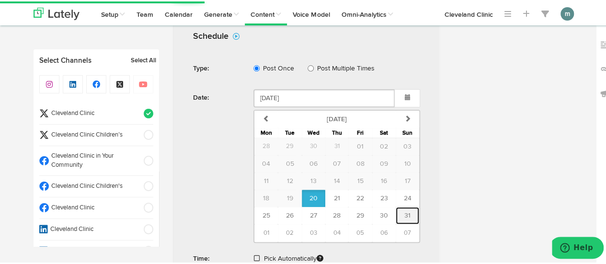
click at [406, 216] on span "31" at bounding box center [407, 214] width 6 height 7
type input "[DATE]"
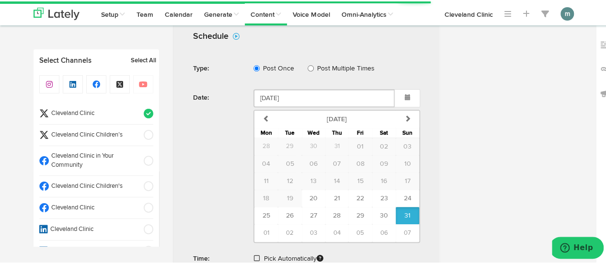
click at [254, 254] on span at bounding box center [257, 256] width 6 height 7
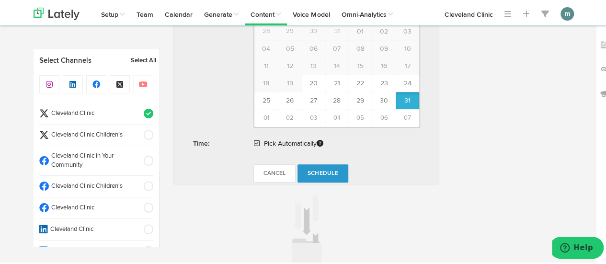
scroll to position [479, 0]
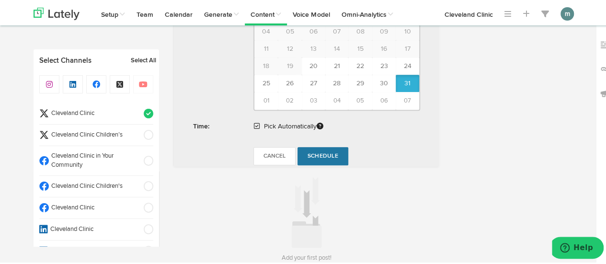
click at [321, 152] on span "Schedule" at bounding box center [322, 155] width 31 height 6
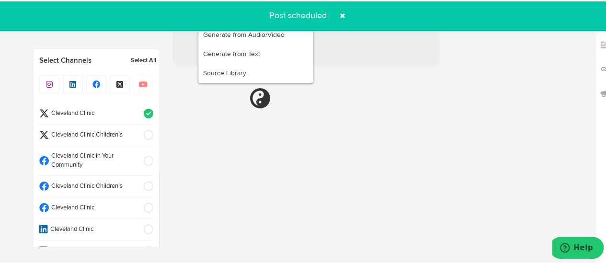
radio input "true"
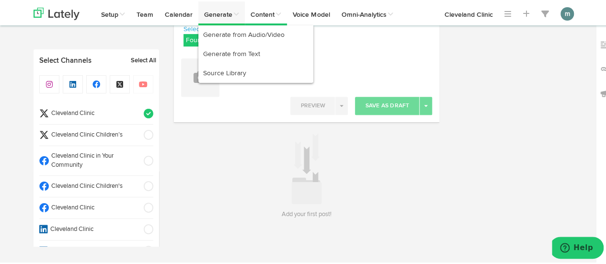
scroll to position [141, 0]
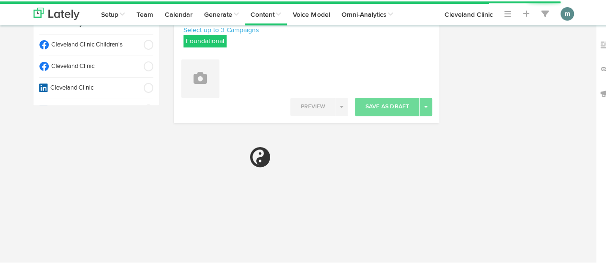
radio input "true"
select select "2"
select select "29"
select select "PM"
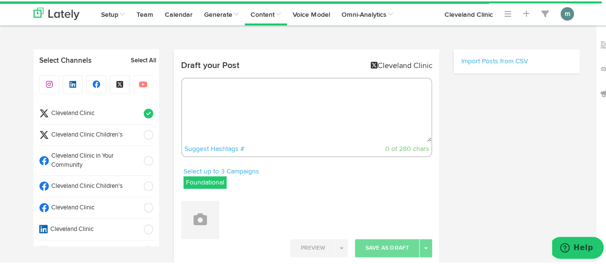
click at [272, 106] on textarea at bounding box center [306, 108] width 249 height 63
paste textarea "Are you getting enough iron daily? The chances are that most of us probably are…"
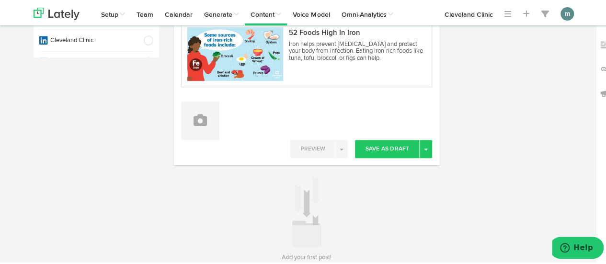
scroll to position [192, 0]
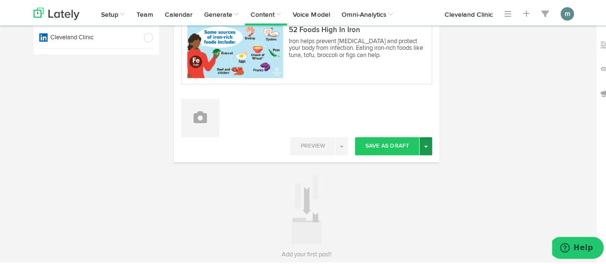
type textarea "Are you getting enough iron daily? The chances are that most of us probably are…"
click at [423, 147] on button "Toggle Dropdown" at bounding box center [425, 145] width 12 height 18
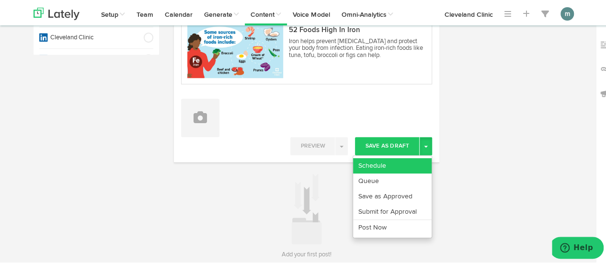
click at [410, 160] on link "Schedule" at bounding box center [392, 164] width 79 height 15
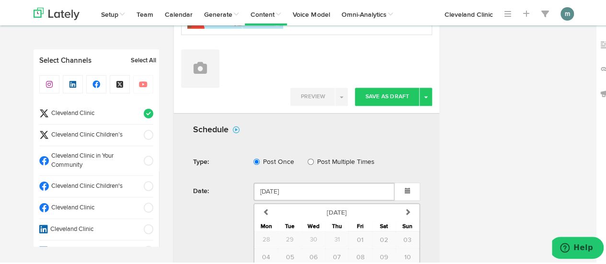
scroll to position [383, 0]
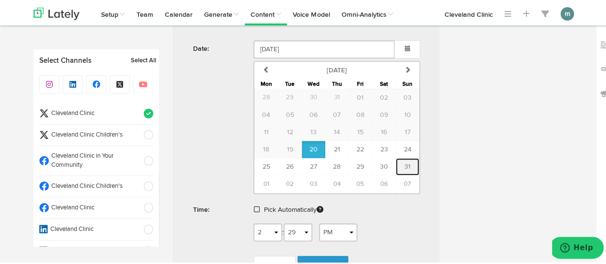
click at [405, 165] on span "31" at bounding box center [407, 165] width 6 height 7
type input "August 31 2025"
click at [254, 207] on span at bounding box center [257, 207] width 6 height 7
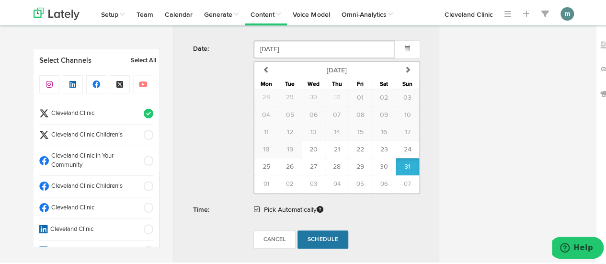
click at [310, 235] on span "Schedule" at bounding box center [322, 238] width 31 height 6
radio input "true"
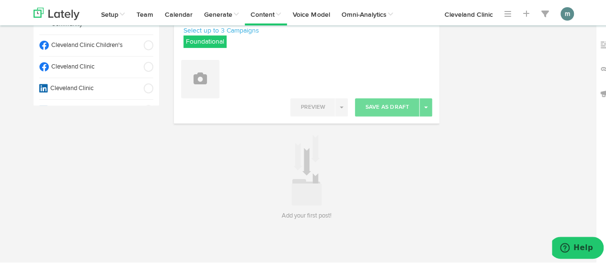
scroll to position [141, 0]
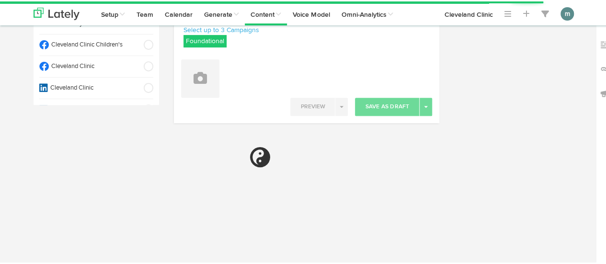
scroll to position [41, 0]
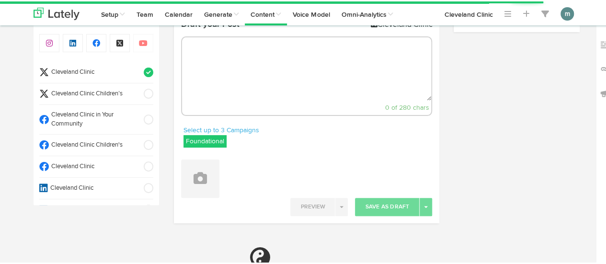
select select "2"
select select "29"
select select "PM"
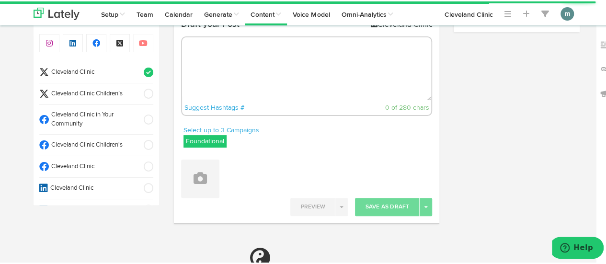
scroll to position [0, 0]
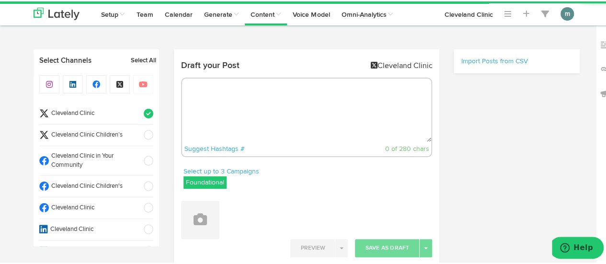
click at [95, 203] on span "Cleveland Clinic" at bounding box center [93, 206] width 89 height 9
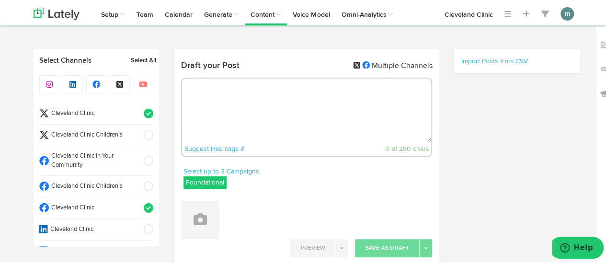
click at [100, 108] on span "Cleveland Clinic" at bounding box center [93, 112] width 89 height 9
click at [206, 93] on textarea at bounding box center [306, 108] width 249 height 63
paste textarea "Looking for a sugar alternative that's easy to substitute in recipes? Coconut s…"
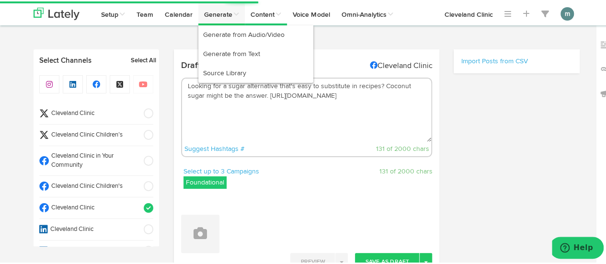
type textarea "Looking for a sugar alternative that's easy to substitute in recipes? Coconut s…"
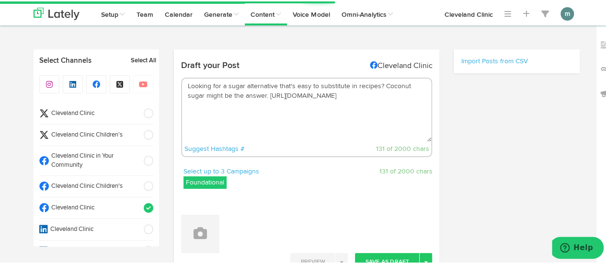
scroll to position [96, 0]
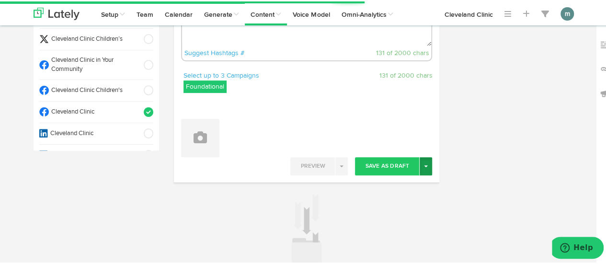
click at [425, 163] on button "Toggle Dropdown" at bounding box center [425, 165] width 12 height 18
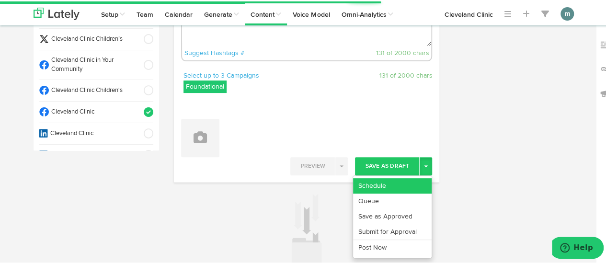
click at [411, 180] on link "Schedule" at bounding box center [392, 184] width 79 height 15
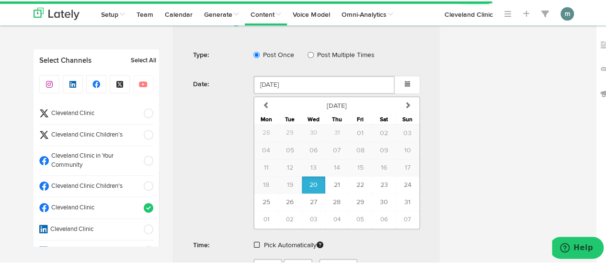
scroll to position [287, 0]
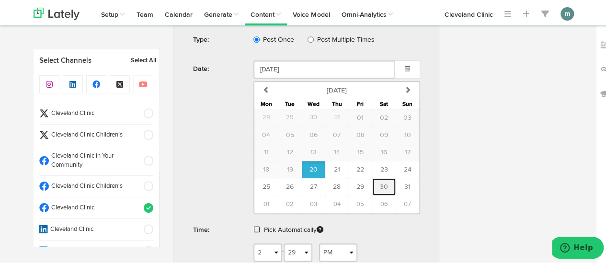
click at [380, 183] on span "30" at bounding box center [384, 185] width 8 height 7
type input "[DATE]"
click at [254, 225] on span at bounding box center [257, 228] width 6 height 7
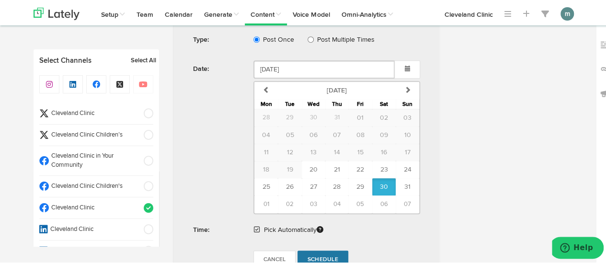
click at [309, 255] on span "Schedule" at bounding box center [322, 258] width 31 height 6
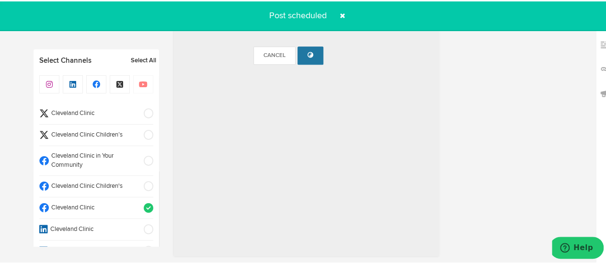
radio input "true"
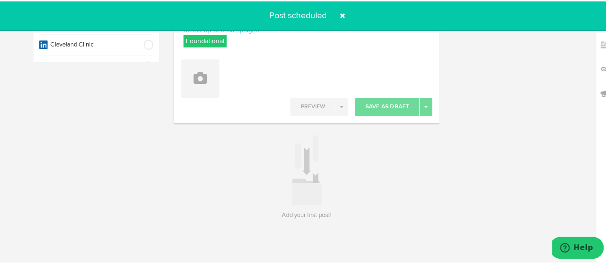
scroll to position [0, 0]
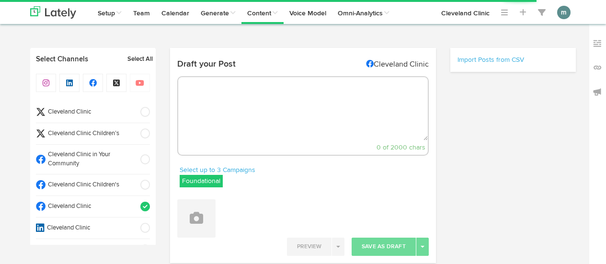
select select "2"
select select "30"
select select "PM"
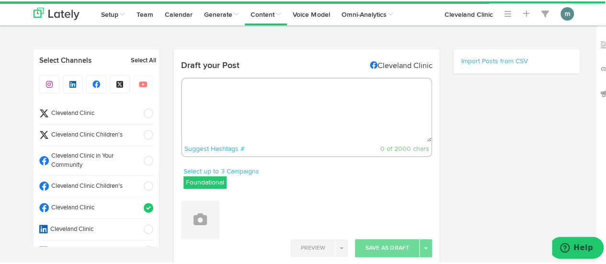
click at [224, 114] on textarea at bounding box center [306, 108] width 249 height 63
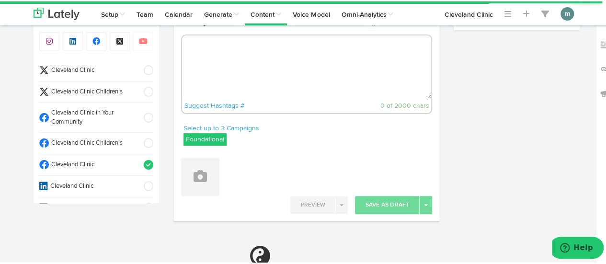
paste textarea "Is your fever helping or hurting you? Find out how it works [DATE]. [URL][DOMAI…"
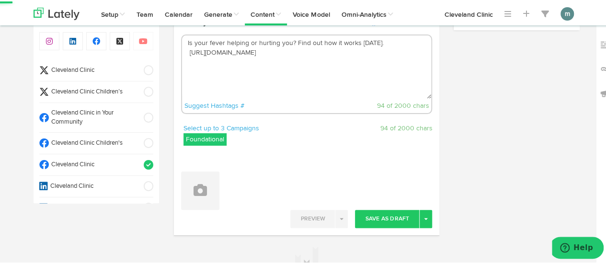
click at [185, 54] on textarea "Is your fever helping or hurting you? Find out how it works [DATE]. [URL][DOMAI…" at bounding box center [306, 65] width 249 height 63
click at [291, 43] on textarea "Is your fever helping or hurting you? Find out how it works [DATE]. [URL][DOMAI…" at bounding box center [306, 65] width 249 height 63
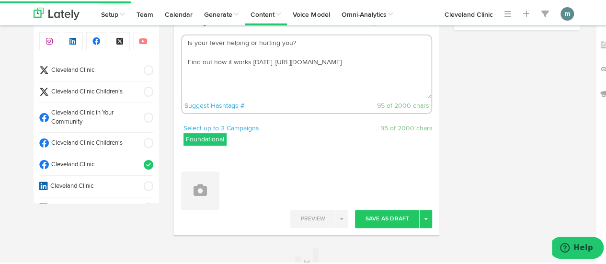
scroll to position [91, 0]
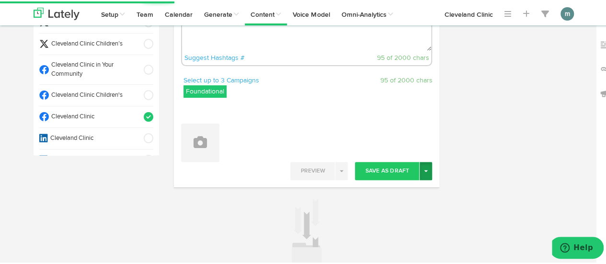
type textarea "Is your fever helping or hurting you? Find out how it works [DATE]. [URL][DOMAI…"
click at [422, 172] on button "Toggle Dropdown" at bounding box center [425, 169] width 12 height 18
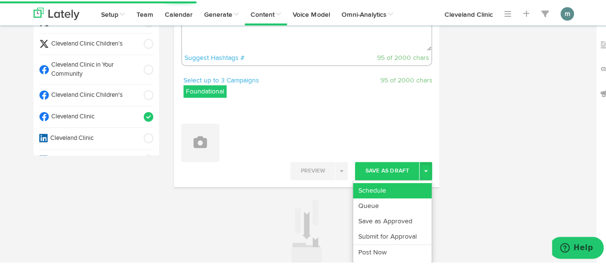
click at [410, 186] on link "Schedule" at bounding box center [392, 188] width 79 height 15
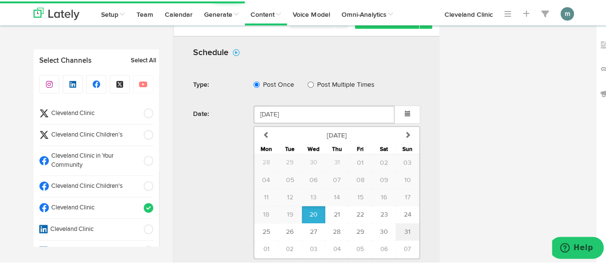
scroll to position [257, 0]
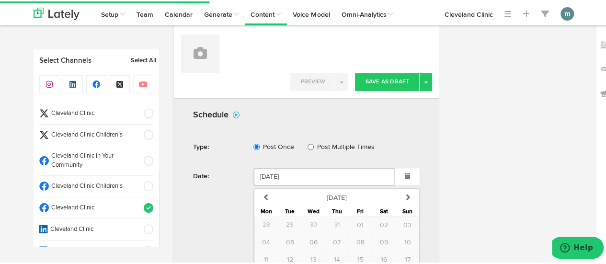
click at [384, 213] on th "Sat" at bounding box center [383, 210] width 23 height 10
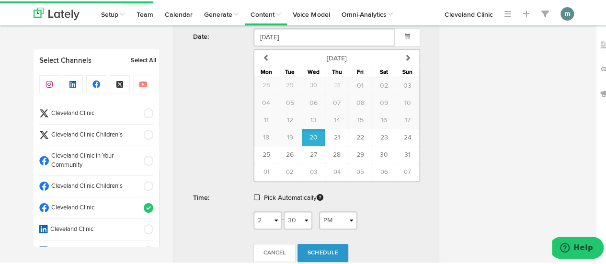
scroll to position [401, 0]
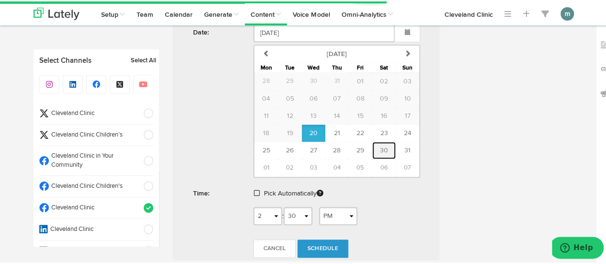
click at [381, 147] on span "30" at bounding box center [384, 149] width 8 height 7
type input "[DATE]"
click at [254, 190] on span at bounding box center [257, 191] width 6 height 7
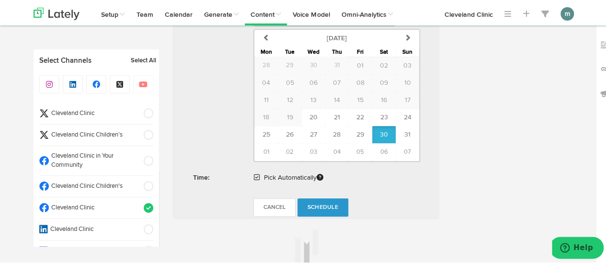
scroll to position [449, 0]
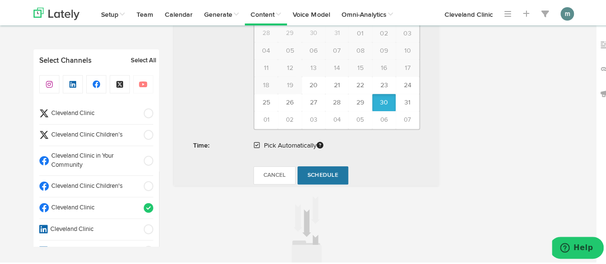
click at [314, 172] on span "Schedule" at bounding box center [322, 174] width 31 height 6
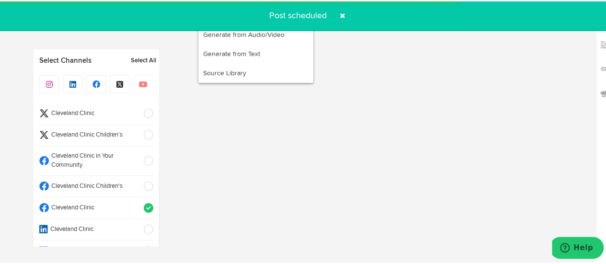
radio input "true"
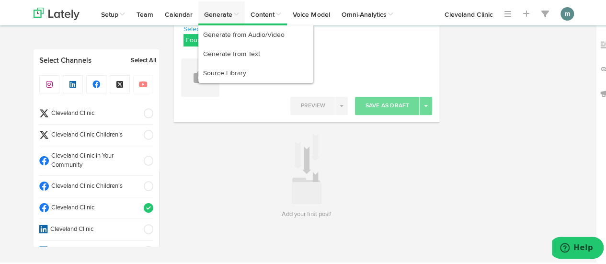
scroll to position [141, 0]
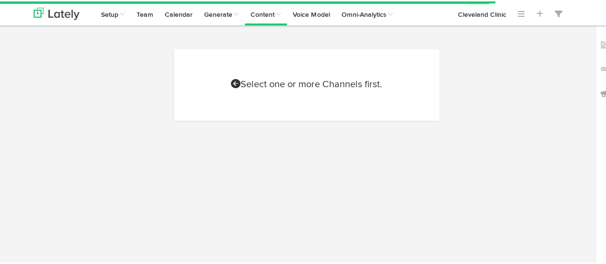
scroll to position [141, 0]
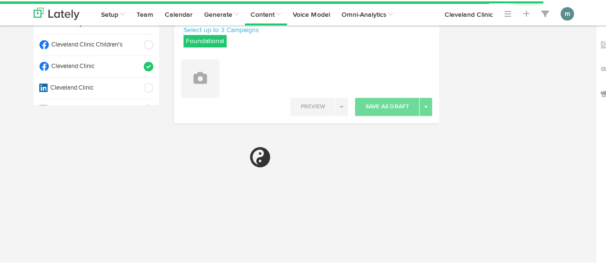
select select "2"
select select "31"
select select "PM"
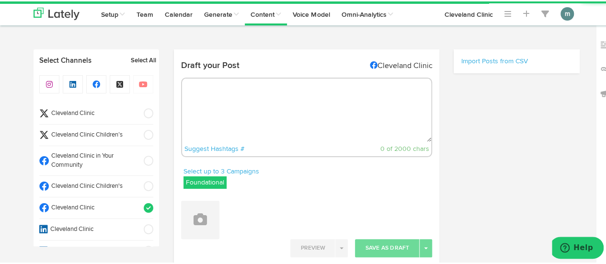
click at [245, 108] on textarea at bounding box center [306, 108] width 249 height 63
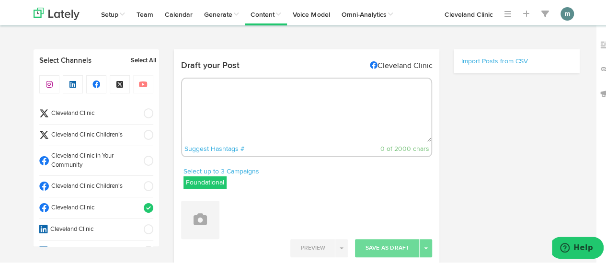
paste textarea "Practiced mindfully and in moderation, bed rotting may boost your physical and …"
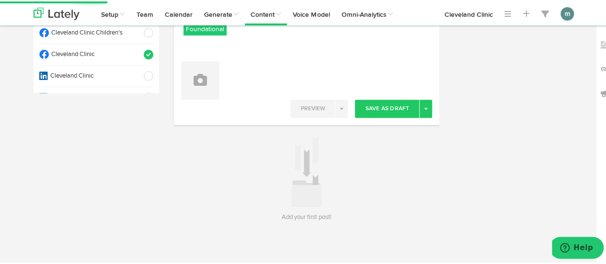
scroll to position [155, 0]
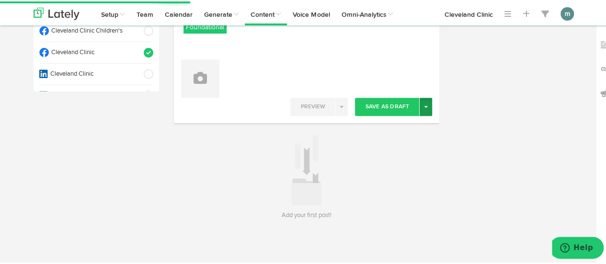
type textarea "Practiced mindfully and in moderation, bed rotting may boost your physical and …"
click at [419, 107] on button "Toggle Dropdown" at bounding box center [425, 105] width 12 height 18
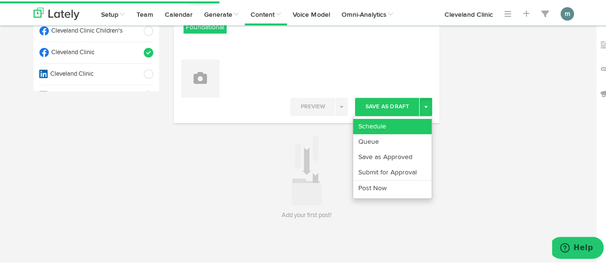
click at [408, 124] on link "Schedule" at bounding box center [392, 124] width 79 height 15
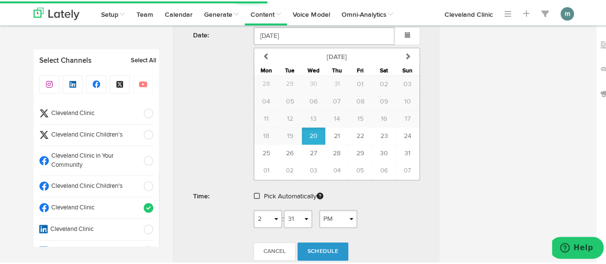
scroll to position [325, 0]
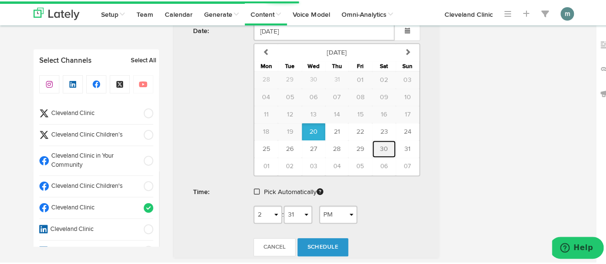
click at [384, 145] on button "30" at bounding box center [383, 147] width 23 height 17
type input "August 30 2025"
click at [254, 188] on span at bounding box center [257, 190] width 6 height 7
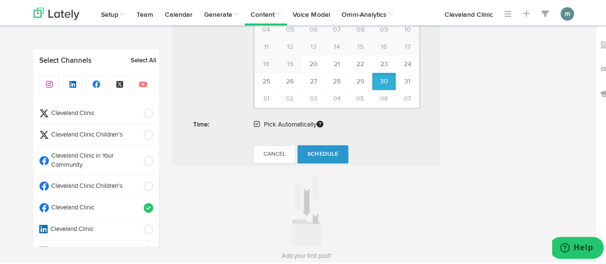
scroll to position [469, 0]
click at [318, 150] on span "Schedule" at bounding box center [322, 152] width 31 height 6
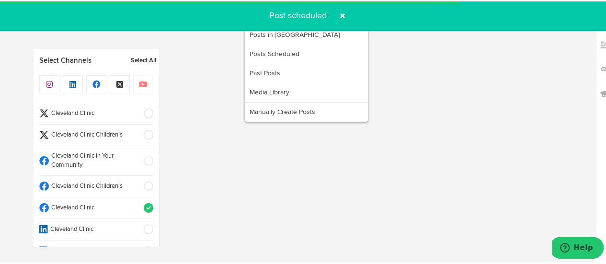
radio input "true"
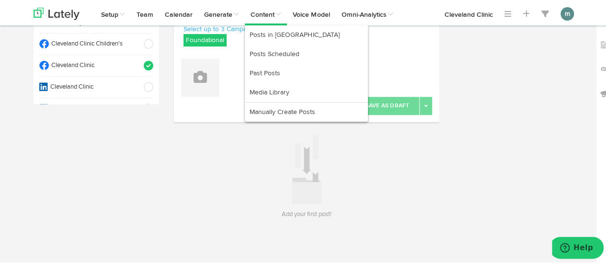
scroll to position [141, 0]
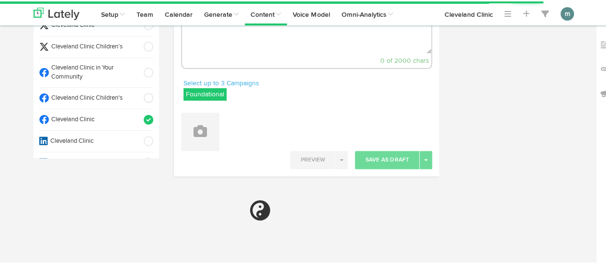
select select "2"
select select "31"
select select "PM"
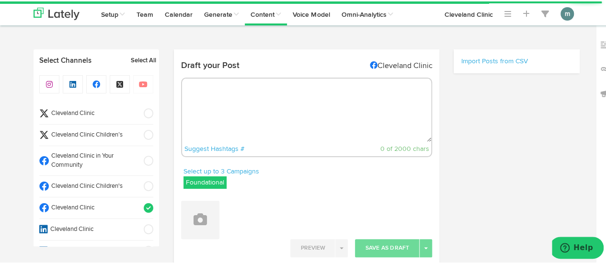
click at [276, 114] on textarea at bounding box center [306, 108] width 249 height 63
paste textarea "Try this roasted portobello sandwich with a zesty dijon balsamic vinaigrette! […"
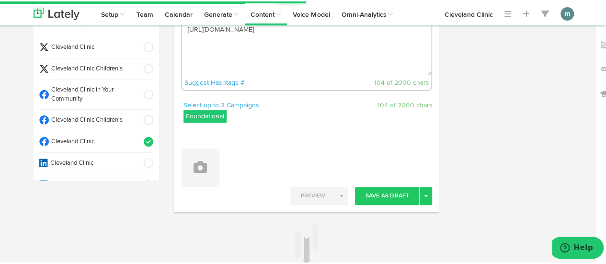
scroll to position [144, 0]
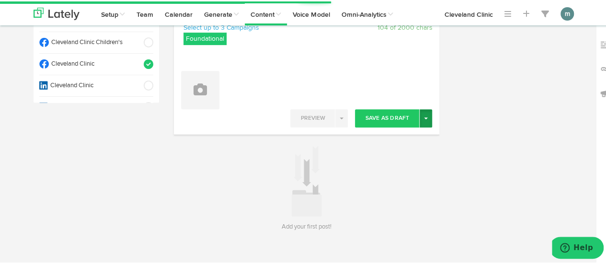
type textarea "Try this roasted portobello sandwich with a zesty dijon balsamic vinaigrette! […"
click at [424, 117] on span "button" at bounding box center [426, 117] width 4 height 2
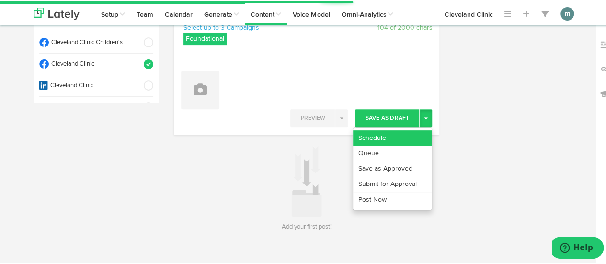
click at [402, 136] on link "Schedule" at bounding box center [392, 136] width 79 height 15
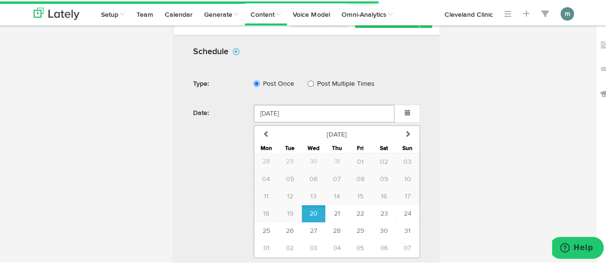
scroll to position [370, 0]
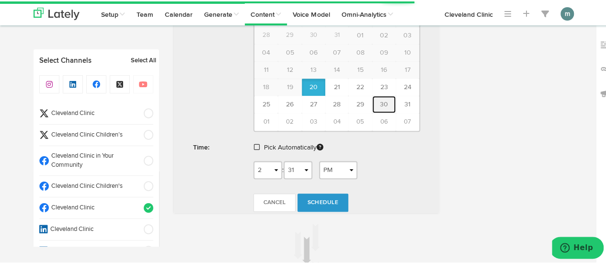
click at [380, 103] on span "30" at bounding box center [384, 103] width 8 height 7
type input "[DATE]"
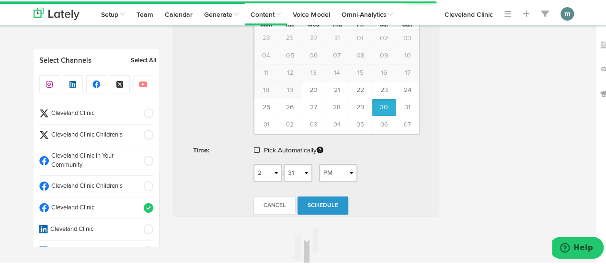
click at [254, 147] on span at bounding box center [257, 148] width 6 height 7
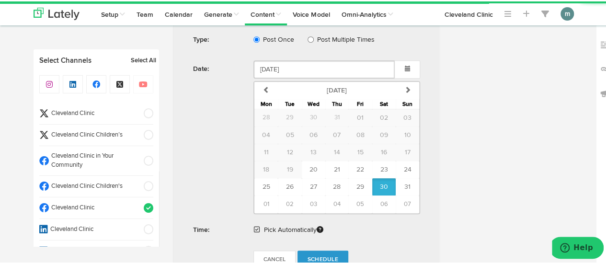
scroll to position [335, 0]
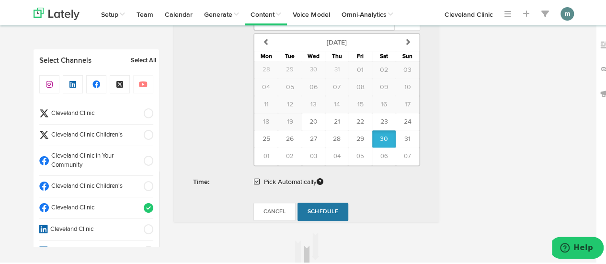
click at [316, 207] on span "Schedule" at bounding box center [322, 210] width 31 height 6
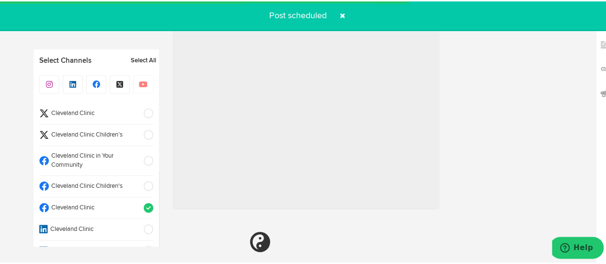
radio input "true"
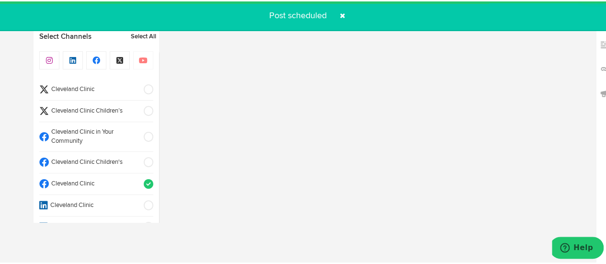
scroll to position [141, 0]
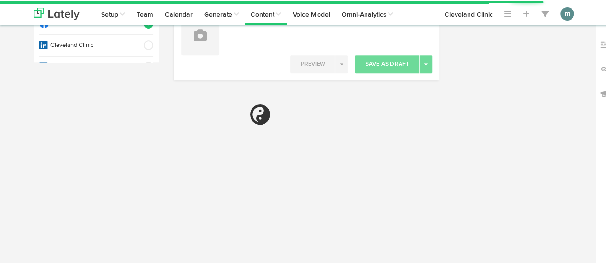
select select "2"
select select "32"
select select "PM"
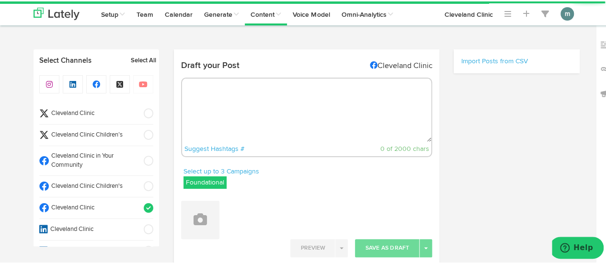
click at [236, 111] on textarea at bounding box center [306, 108] width 249 height 63
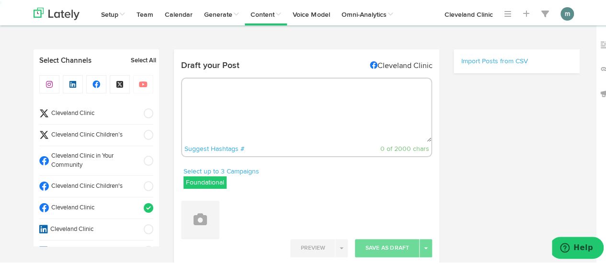
paste textarea "At just 80 calories, discover the magic of our decadent chocolate espresso tofu…"
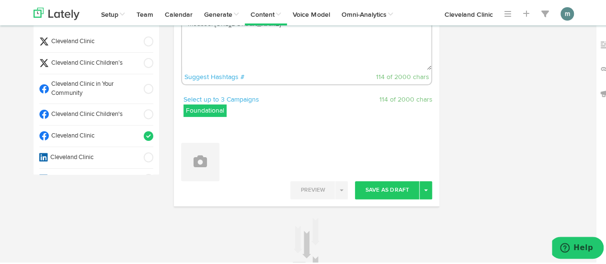
scroll to position [144, 0]
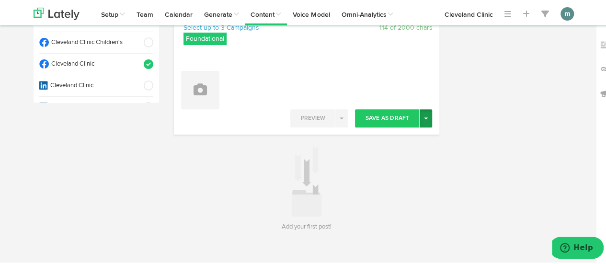
type textarea "At just 80 calories, discover the magic of our decadent chocolate espresso tofu…"
click at [424, 115] on button "Toggle Dropdown" at bounding box center [425, 117] width 12 height 18
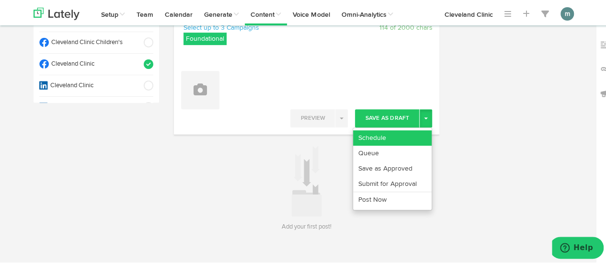
click at [404, 134] on link "Schedule" at bounding box center [392, 136] width 79 height 15
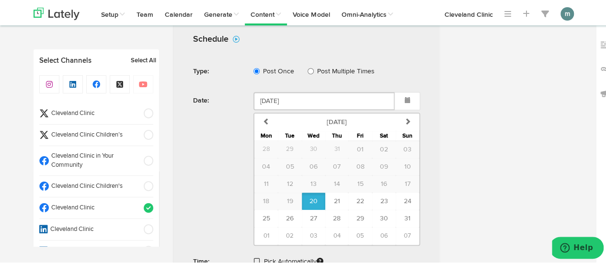
scroll to position [287, 0]
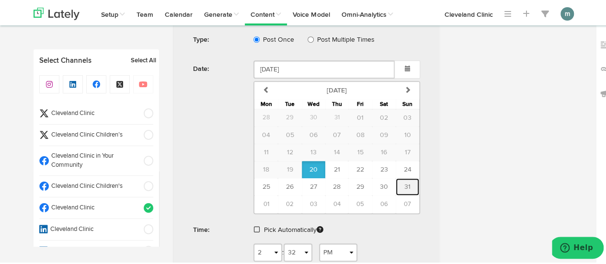
click at [405, 184] on span "31" at bounding box center [407, 185] width 6 height 7
type input "[DATE]"
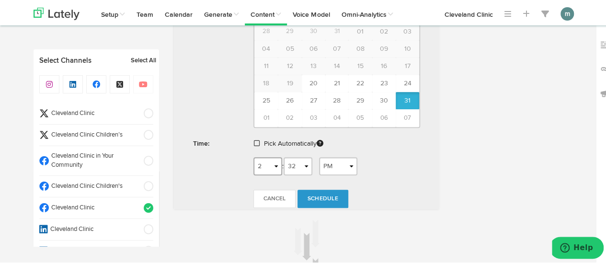
scroll to position [383, 0]
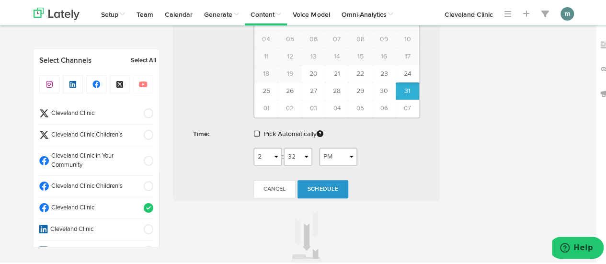
click at [254, 130] on span at bounding box center [257, 132] width 6 height 7
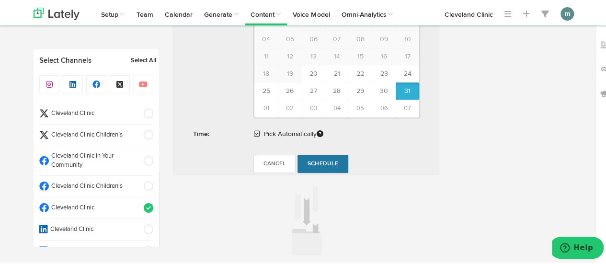
click at [309, 159] on span "Schedule" at bounding box center [322, 162] width 31 height 6
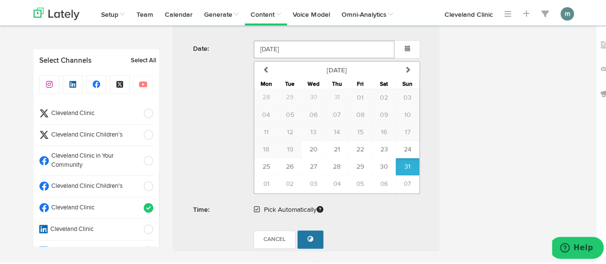
radio input "true"
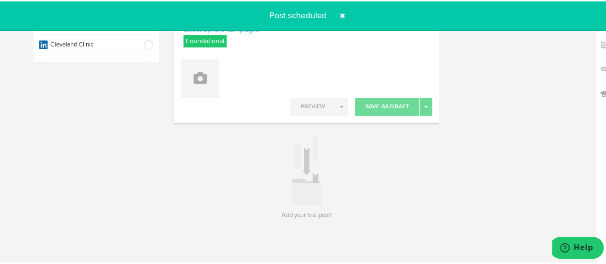
scroll to position [0, 0]
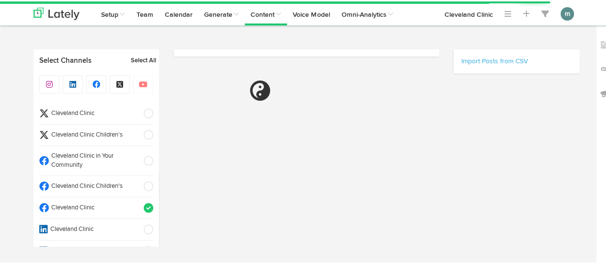
scroll to position [43, 0]
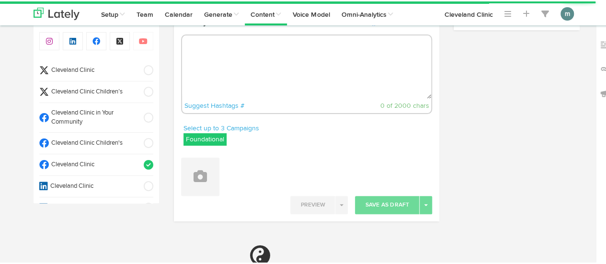
radio input "true"
select select "2"
select select "33"
select select "PM"
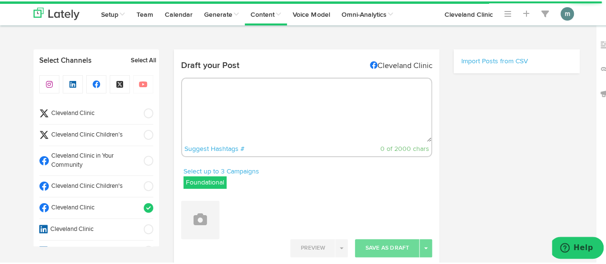
click at [267, 113] on textarea at bounding box center [306, 108] width 249 height 63
paste textarea "Salicylates can affect your body in different ways, making it hard to identify …"
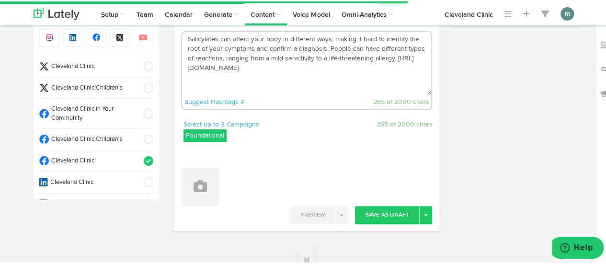
scroll to position [144, 0]
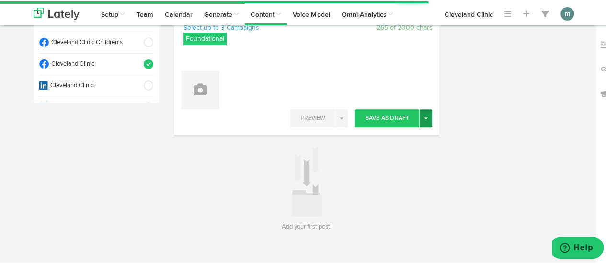
type textarea "Salicylates can affect your body in different ways, making it hard to identify …"
drag, startPoint x: 422, startPoint y: 117, endPoint x: 414, endPoint y: 127, distance: 13.6
click at [424, 117] on span "button" at bounding box center [426, 117] width 4 height 2
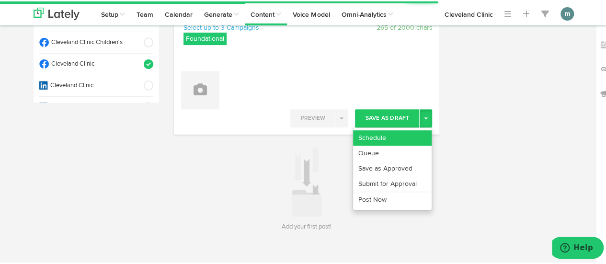
click at [405, 136] on link "Schedule" at bounding box center [392, 136] width 79 height 15
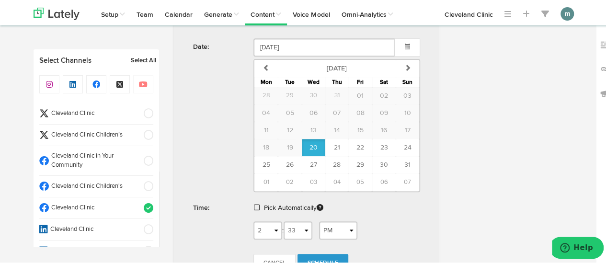
scroll to position [399, 0]
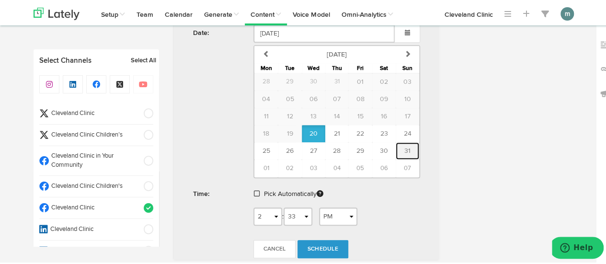
click at [404, 146] on span "31" at bounding box center [407, 149] width 6 height 7
type input "[DATE]"
click at [254, 190] on span at bounding box center [257, 192] width 6 height 7
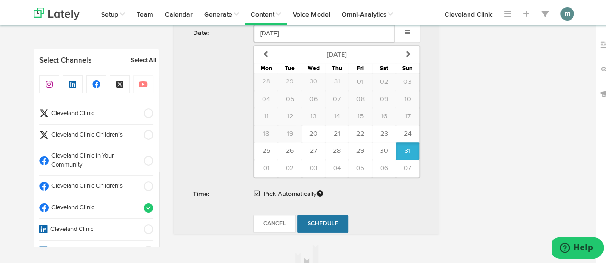
click at [317, 219] on span "Schedule" at bounding box center [322, 222] width 31 height 6
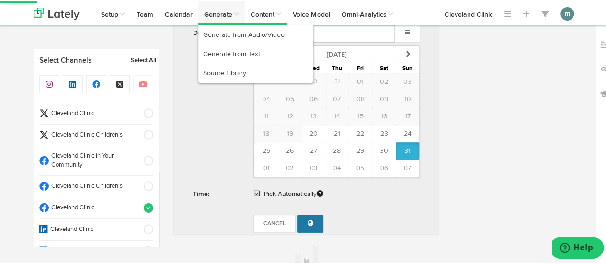
radio input "true"
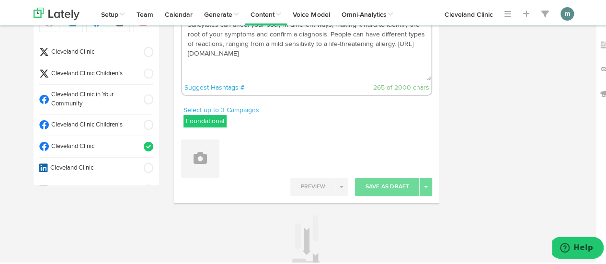
scroll to position [45, 0]
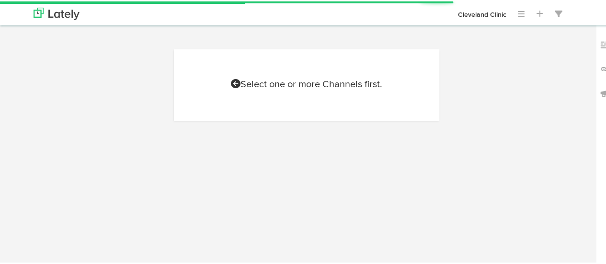
scroll to position [45, 0]
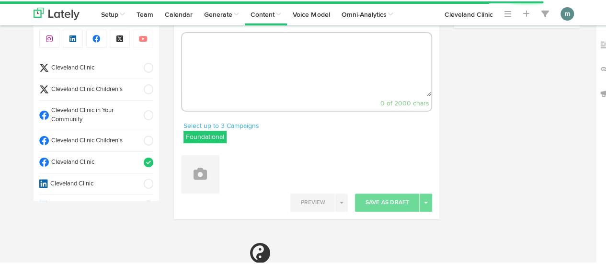
select select "2"
select select "33"
select select "PM"
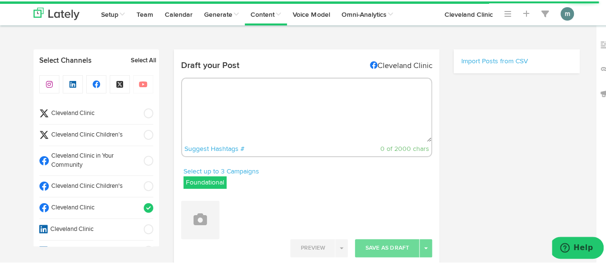
click at [246, 116] on textarea at bounding box center [306, 108] width 249 height 63
paste textarea "Struggling with hair loss? Learn how pumpkin seed oil could support growth. [UR…"
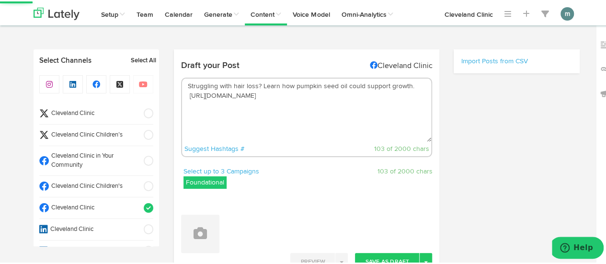
click at [259, 87] on textarea "Struggling with hair loss? Learn how pumpkin seed oil could support growth. [UR…" at bounding box center [306, 108] width 249 height 63
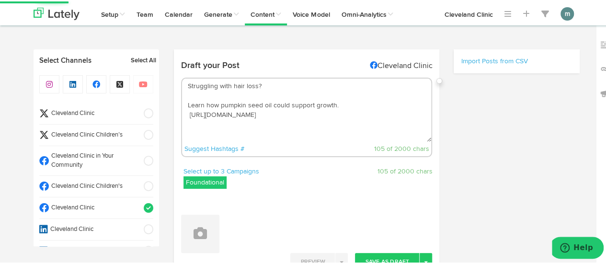
click at [186, 115] on textarea "Struggling with hair loss? Learn how pumpkin seed oil could support growth. [UR…" at bounding box center [306, 108] width 249 height 63
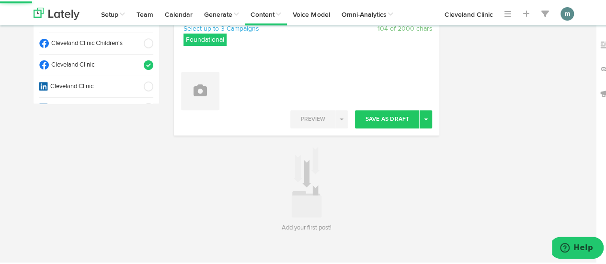
scroll to position [144, 0]
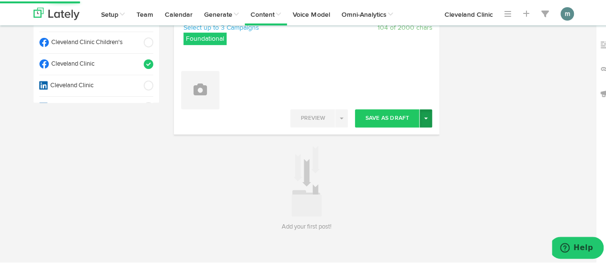
type textarea "Struggling with hair loss? Learn how pumpkin seed oil could support growth. [UR…"
click at [424, 116] on span "button" at bounding box center [426, 117] width 4 height 2
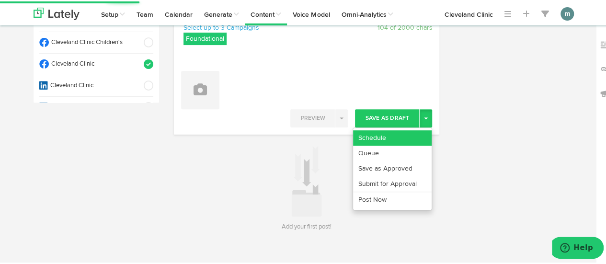
click at [411, 136] on link "Schedule" at bounding box center [392, 136] width 79 height 15
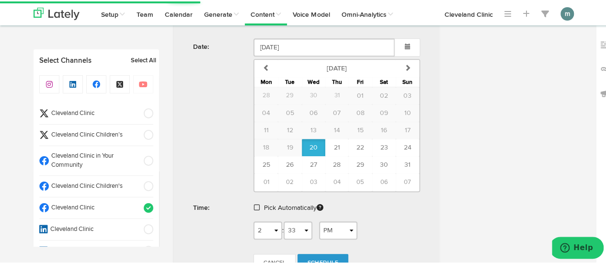
scroll to position [335, 0]
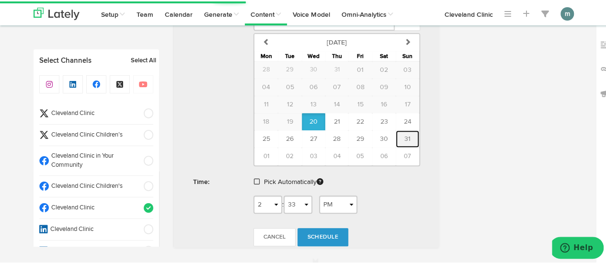
click at [405, 131] on button "31" at bounding box center [407, 137] width 23 height 17
type input "[DATE]"
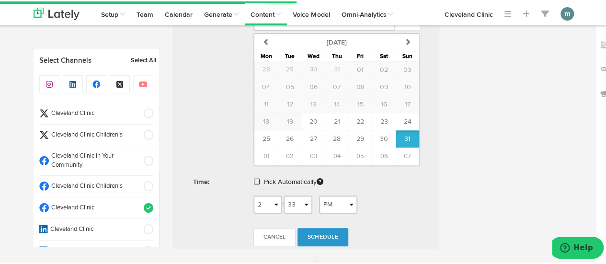
click at [255, 178] on span at bounding box center [257, 180] width 6 height 7
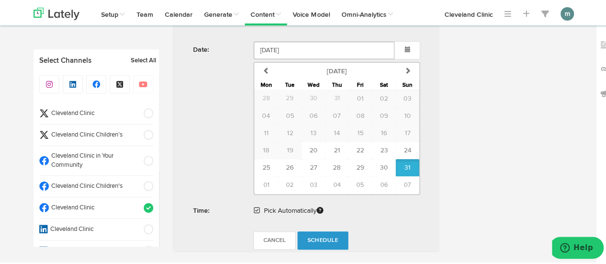
scroll to position [479, 0]
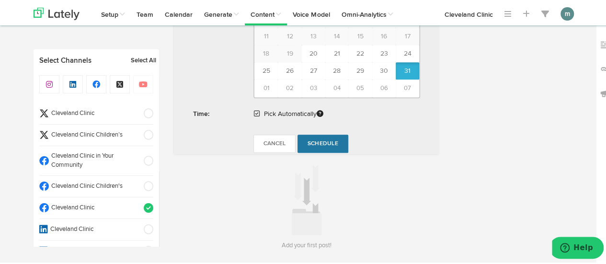
click at [311, 139] on span "Schedule" at bounding box center [322, 142] width 31 height 6
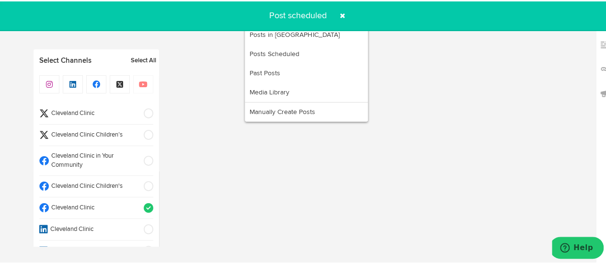
radio input "true"
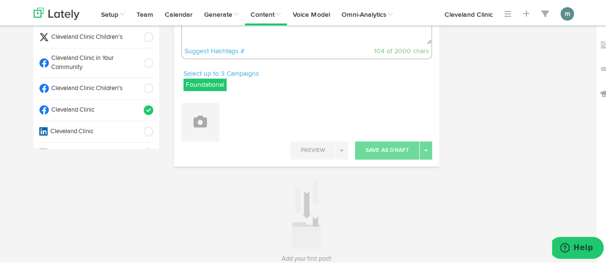
scroll to position [0, 0]
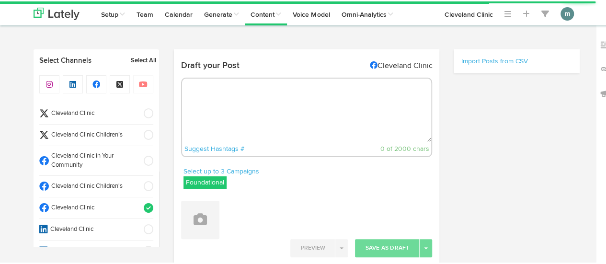
radio input "true"
select select "2"
select select "34"
select select "PM"
click at [287, 97] on textarea at bounding box center [306, 108] width 249 height 63
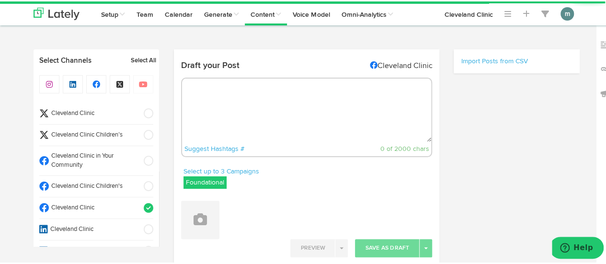
paste textarea "Find out all the different places on your body that this not-so-fun fungus can …"
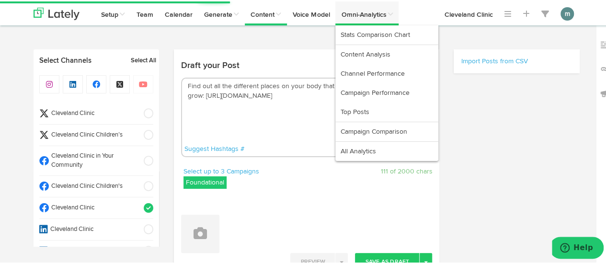
type textarea "Find out all the different places on your body that this not-so-fun fungus can …"
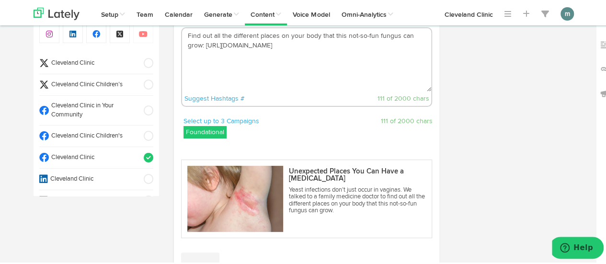
scroll to position [192, 0]
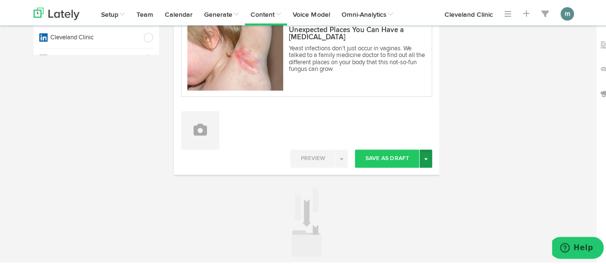
click at [426, 158] on button "Toggle Dropdown" at bounding box center [425, 157] width 12 height 18
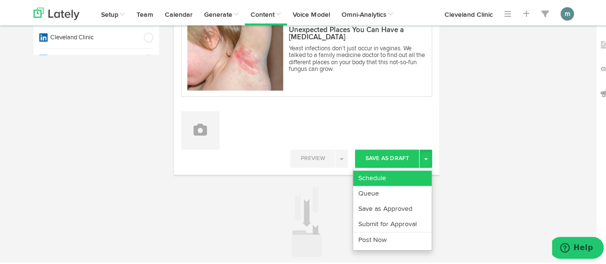
click at [406, 173] on link "Schedule" at bounding box center [392, 176] width 79 height 15
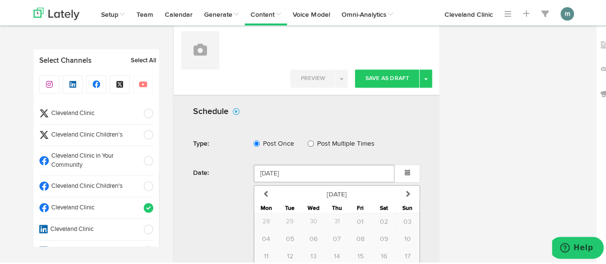
scroll to position [415, 0]
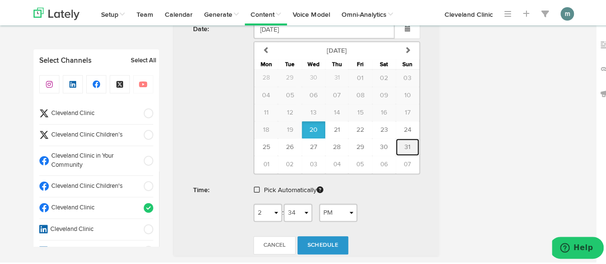
click at [404, 142] on span "31" at bounding box center [407, 145] width 6 height 7
type input "[DATE]"
click at [254, 185] on span at bounding box center [257, 188] width 6 height 7
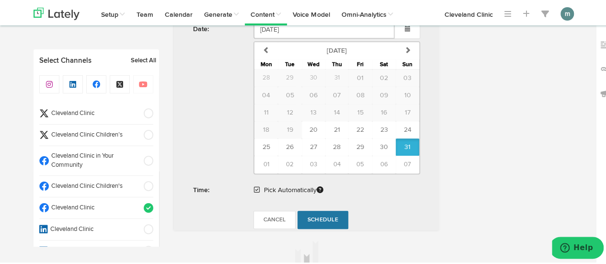
click at [322, 215] on span "Schedule" at bounding box center [322, 218] width 31 height 6
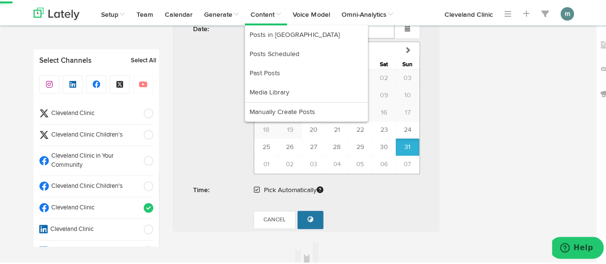
radio input "true"
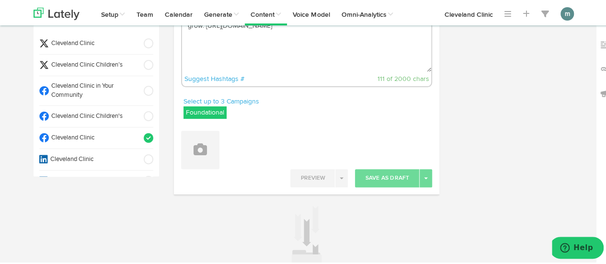
scroll to position [96, 0]
